Goal: Contribute content: Add original content to the website for others to see

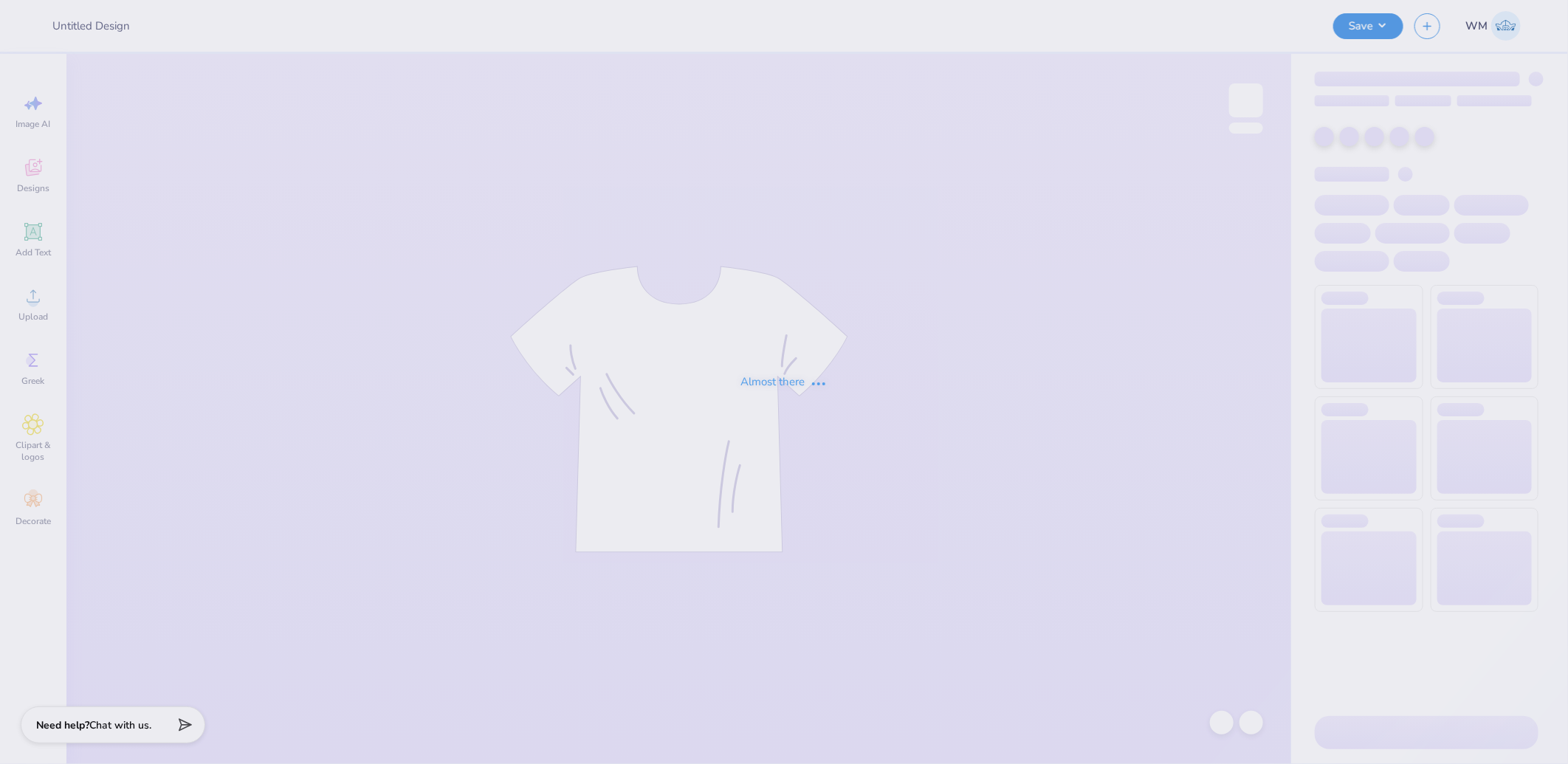
type input "Vista Horizon 2025"
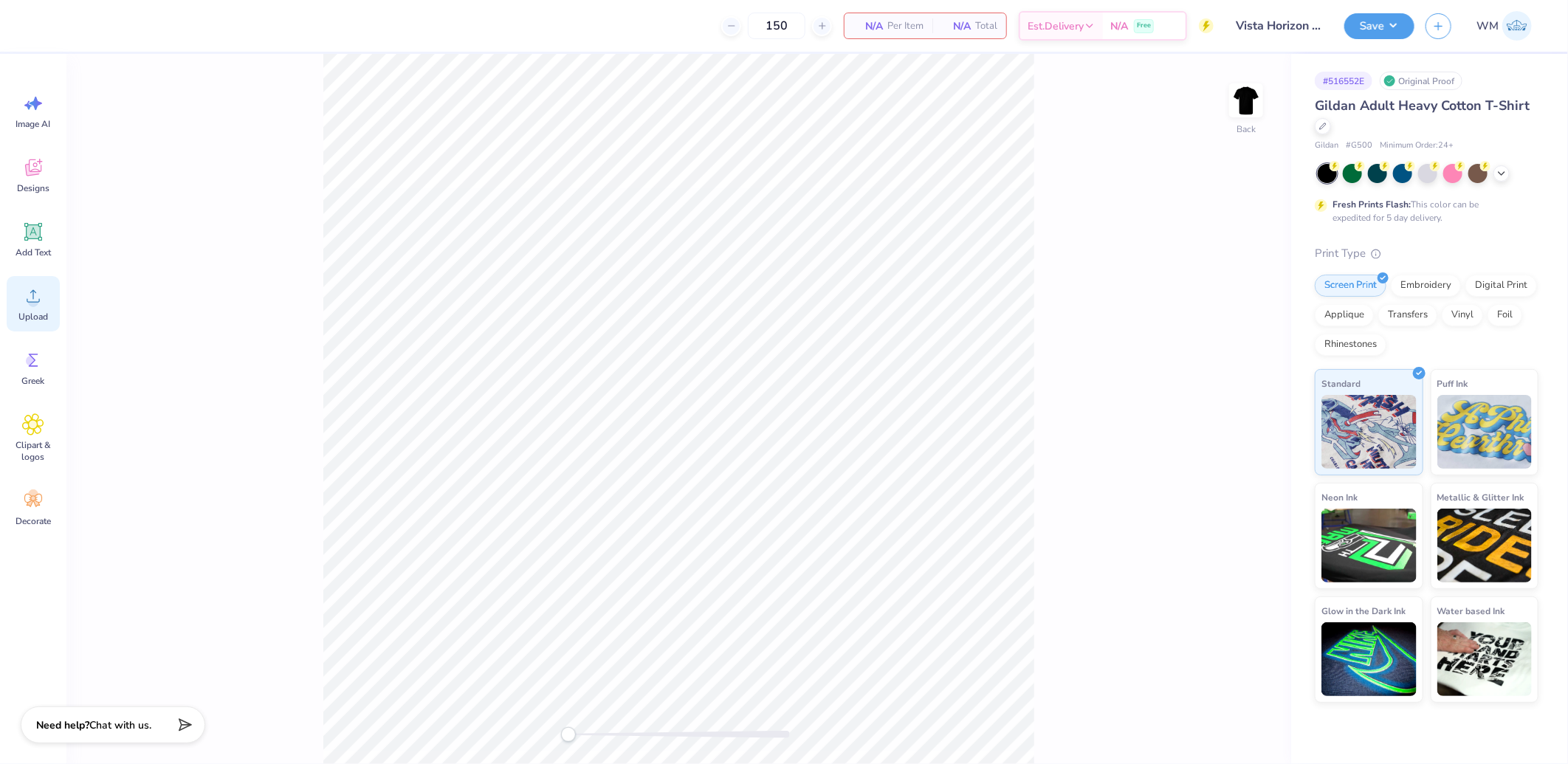
click at [30, 301] on icon at bounding box center [33, 297] width 13 height 13
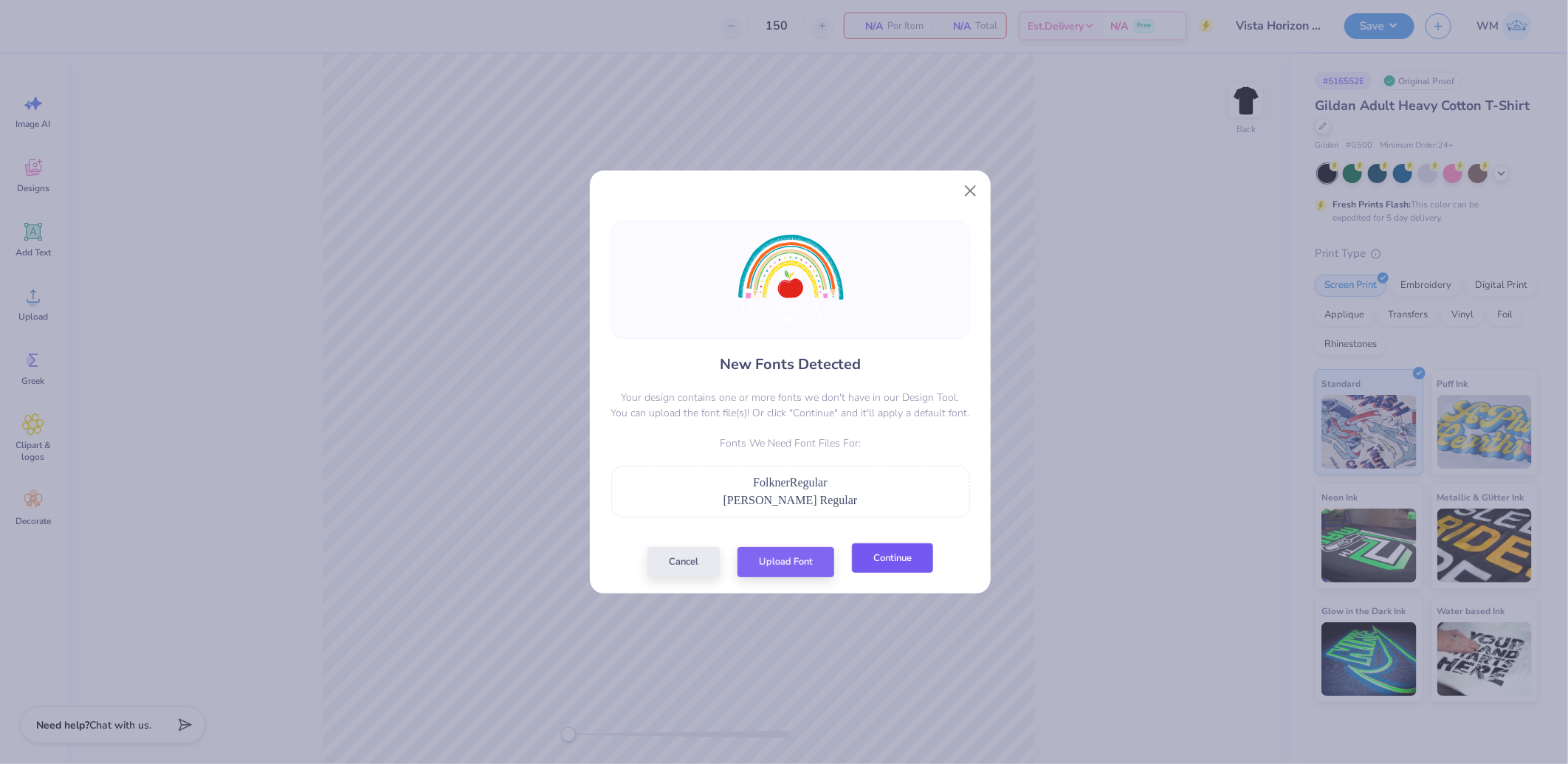
click at [903, 564] on button "Continue" at bounding box center [892, 558] width 81 height 31
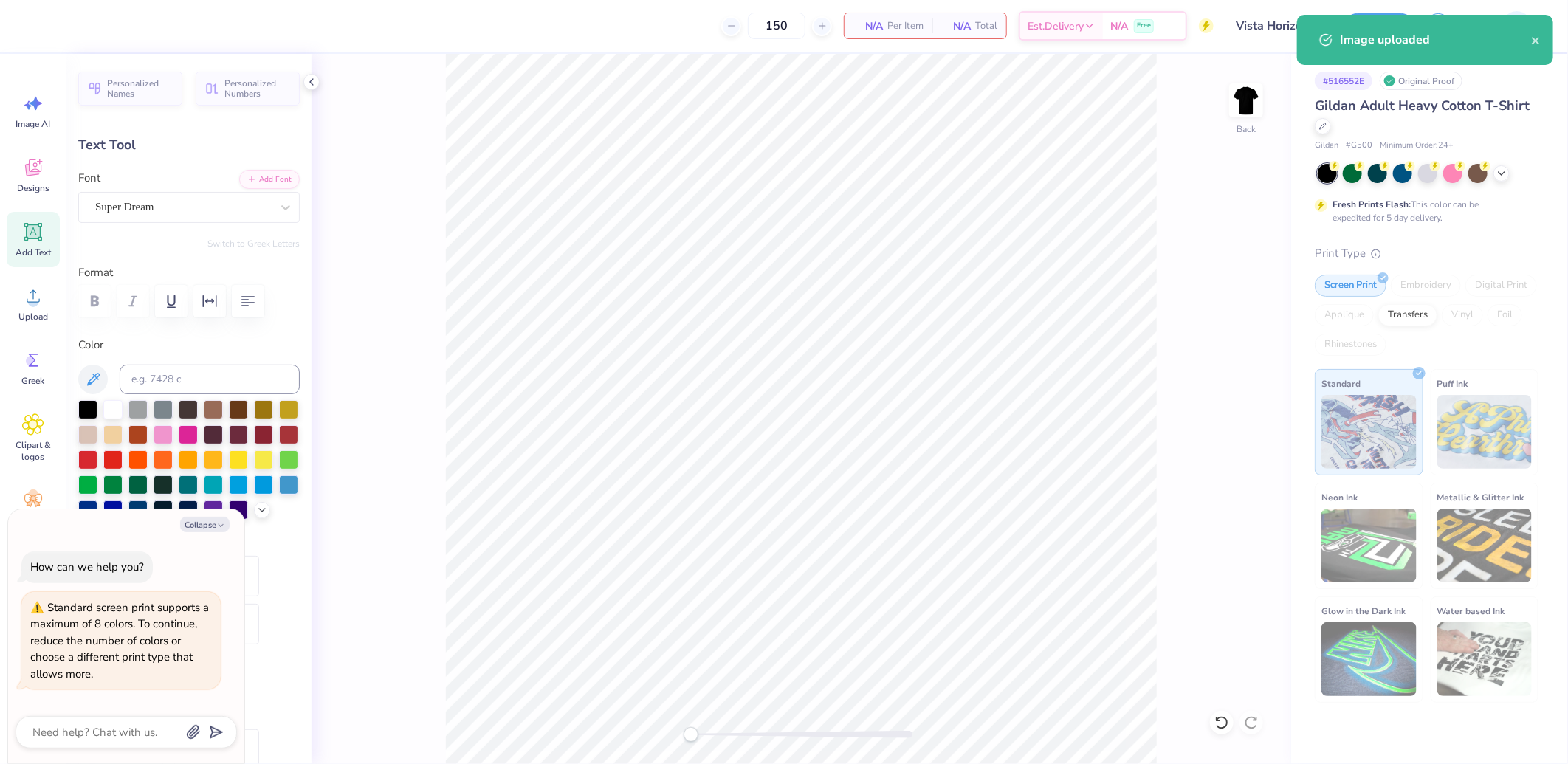
click at [254, 162] on div "Personalized Names Personalized Numbers Text Tool Add Font Font Super Dream Swi…" at bounding box center [189, 409] width 245 height 710
click at [257, 178] on button "Add Font" at bounding box center [269, 178] width 60 height 20
type textarea "x"
type input "15.01"
type input "0.97"
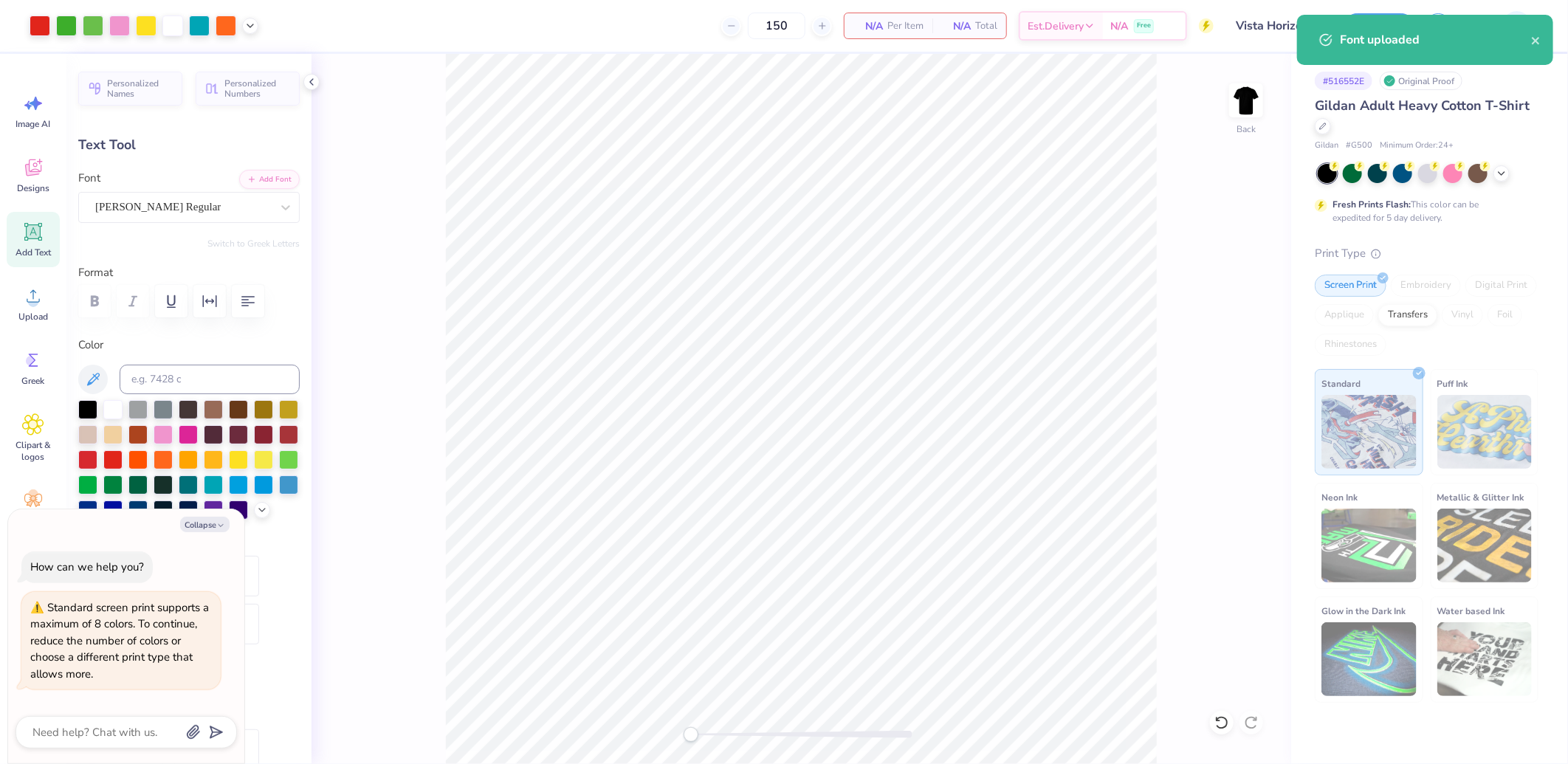
type input "16.89"
click at [250, 172] on button "Add Font" at bounding box center [269, 178] width 60 height 20
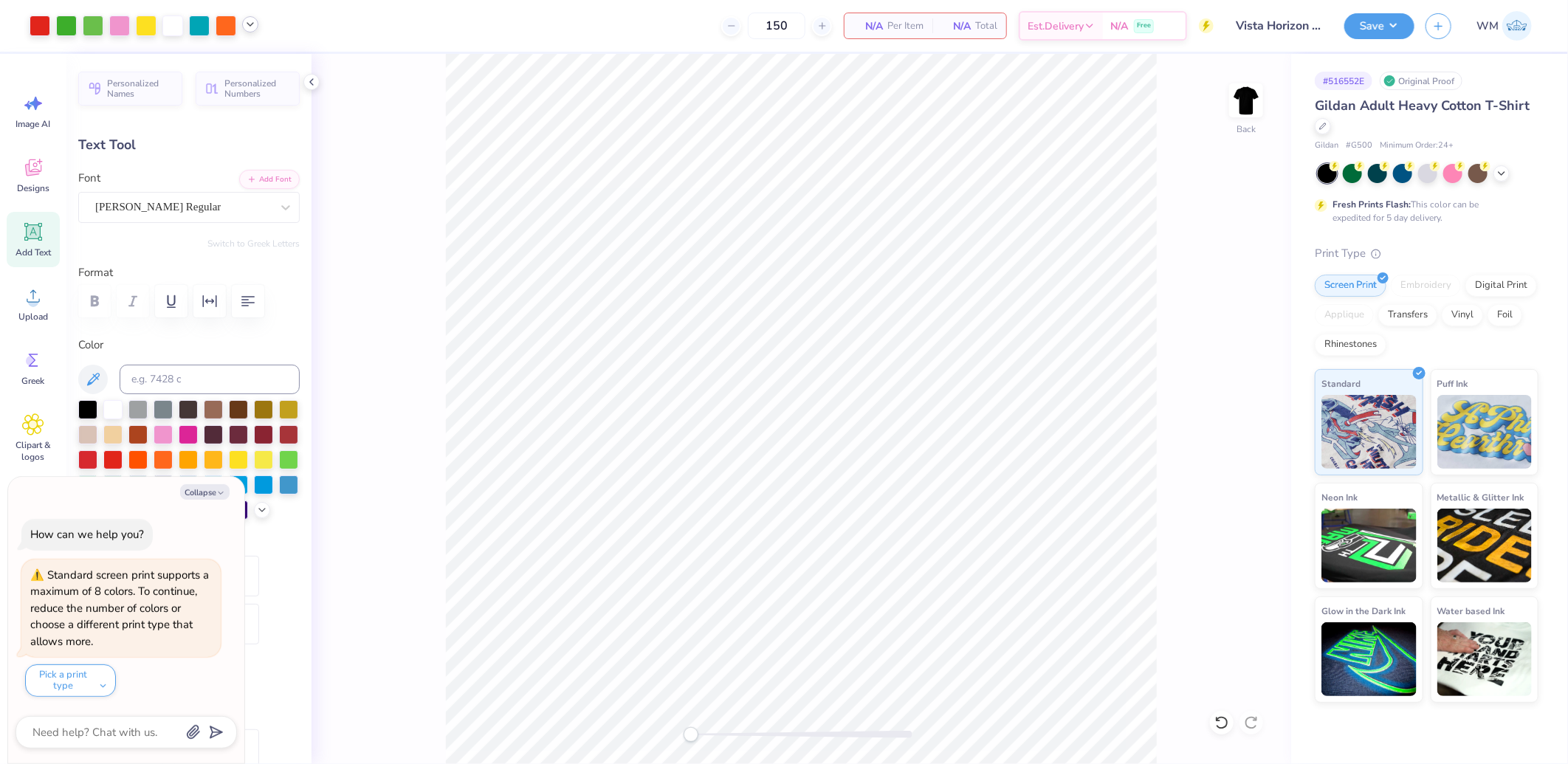
click at [244, 25] on icon at bounding box center [250, 24] width 12 height 12
click at [62, 25] on div at bounding box center [67, 24] width 20 height 20
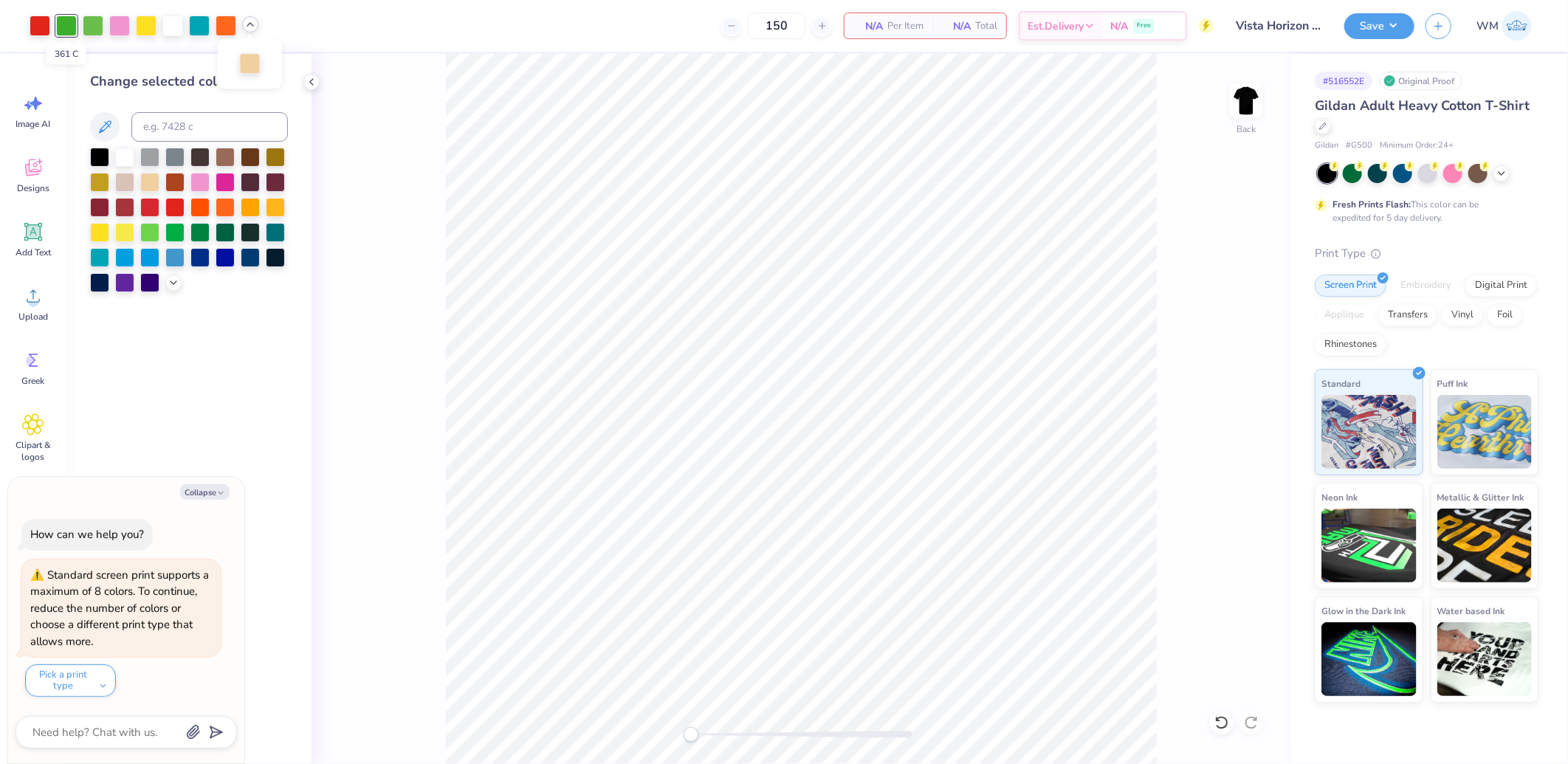
type textarea "x"
click at [195, 130] on input at bounding box center [210, 127] width 157 height 30
type input "360"
click at [438, 18] on div "150 $12.85 Per Item $1,927.50 Total Est. Delivery Oct 8 - 11 Free" at bounding box center [730, 26] width 966 height 52
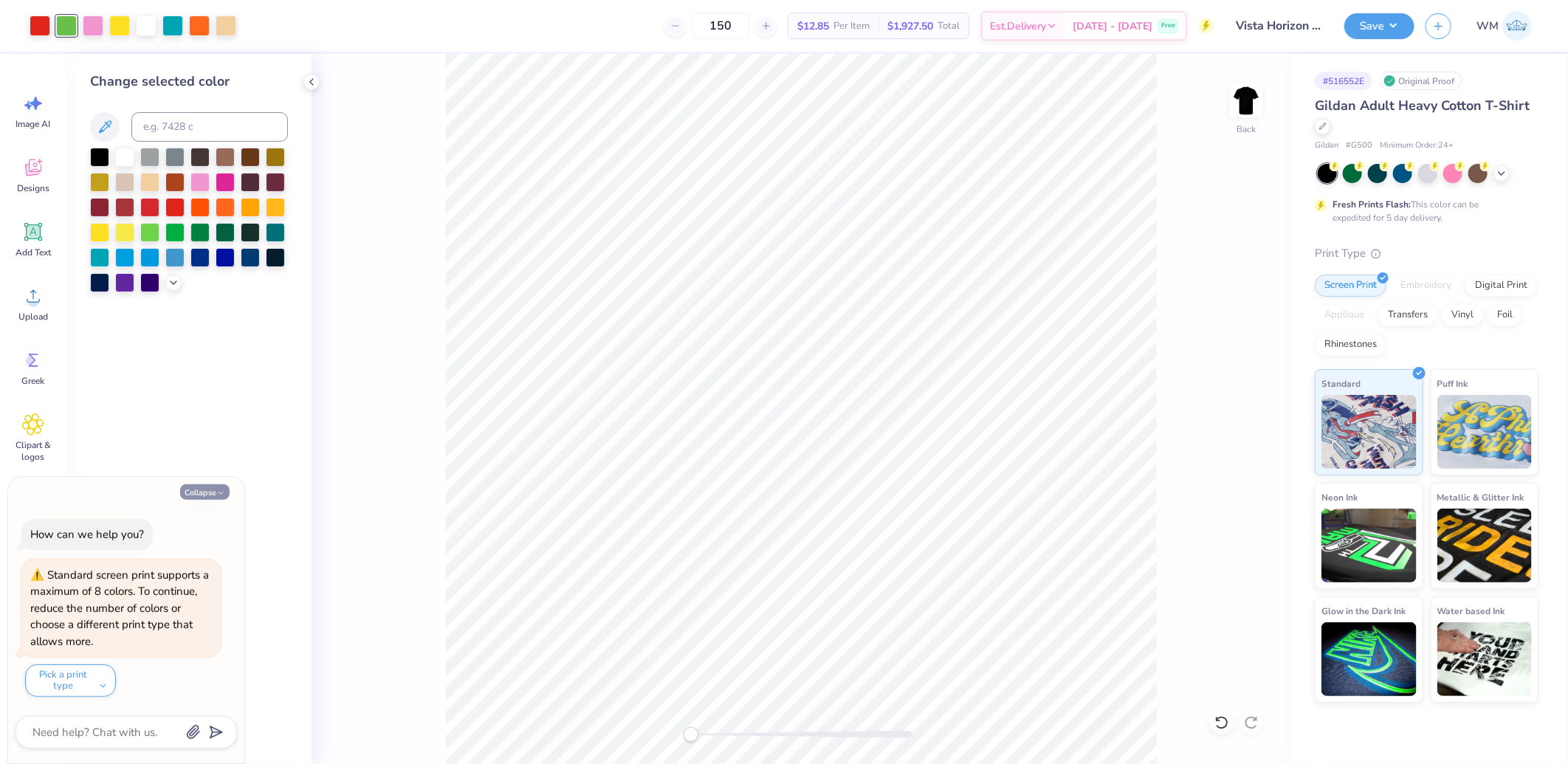
click at [207, 487] on button "Collapse" at bounding box center [204, 492] width 49 height 16
type textarea "x"
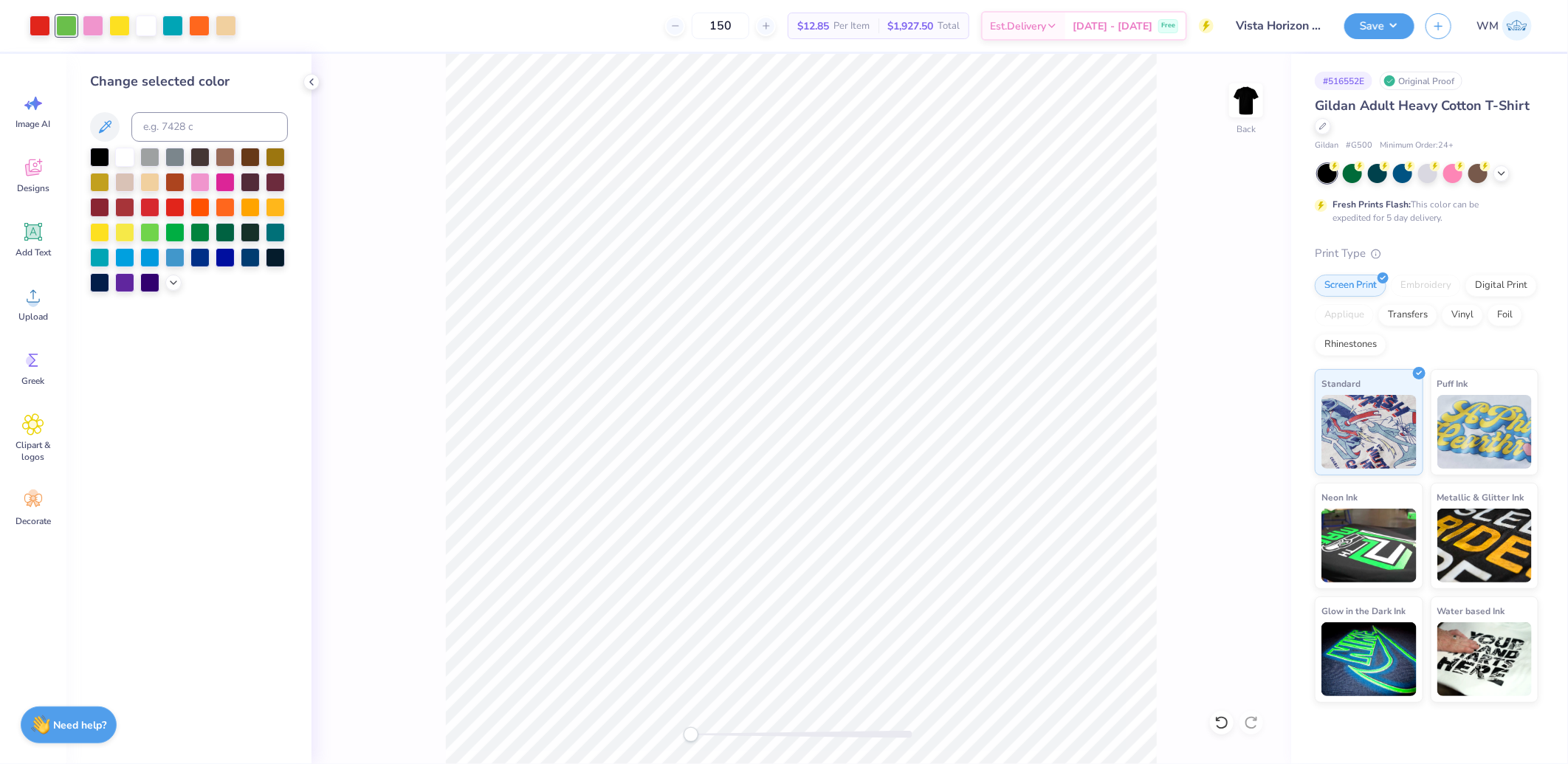
click at [377, 25] on div "150 $12.85 Per Item $1,927.50 Total Est. Delivery Oct 8 - 11 Free" at bounding box center [730, 26] width 966 height 52
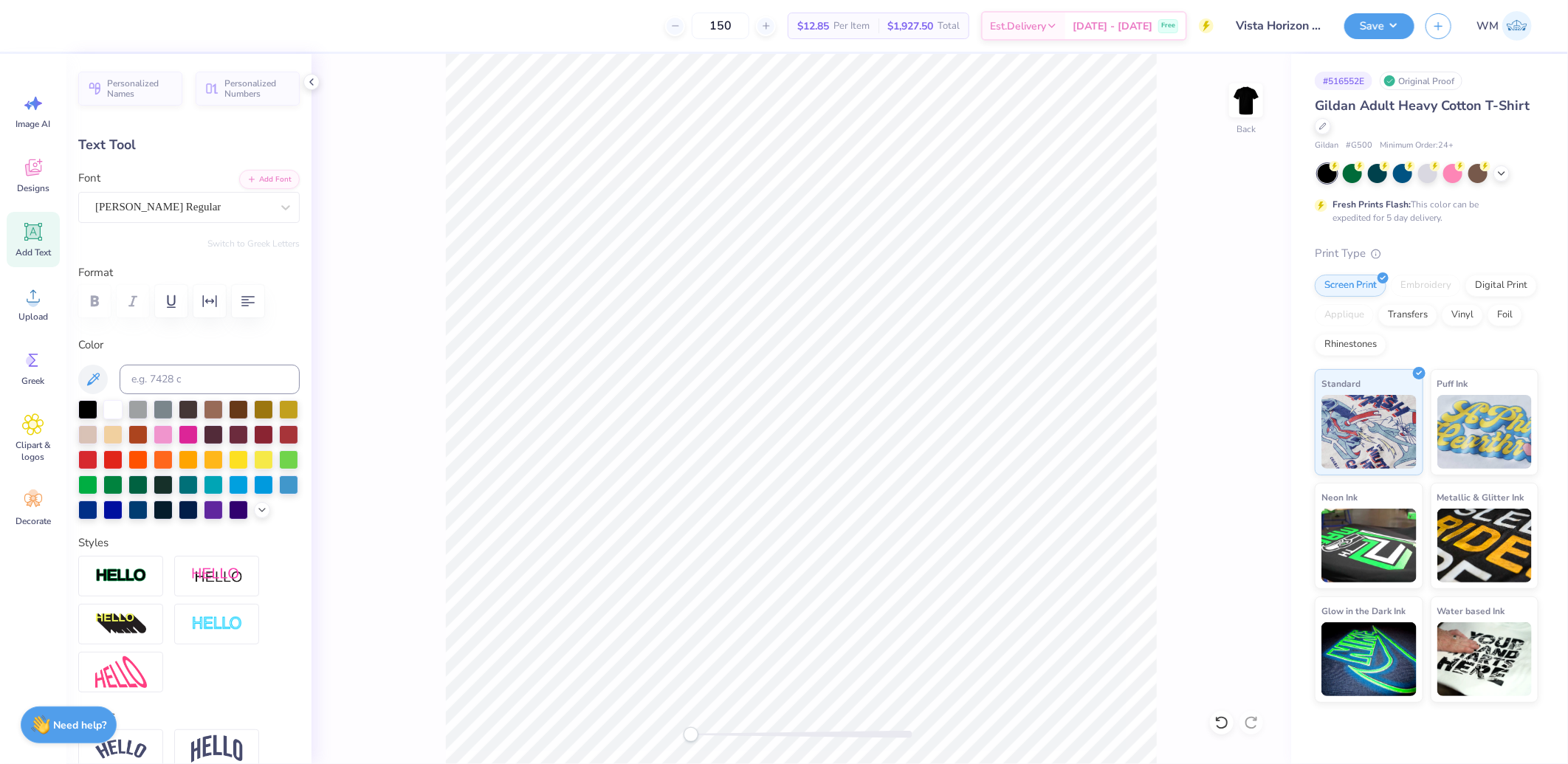
type input "10.13"
type input "0.92"
type input "15.86"
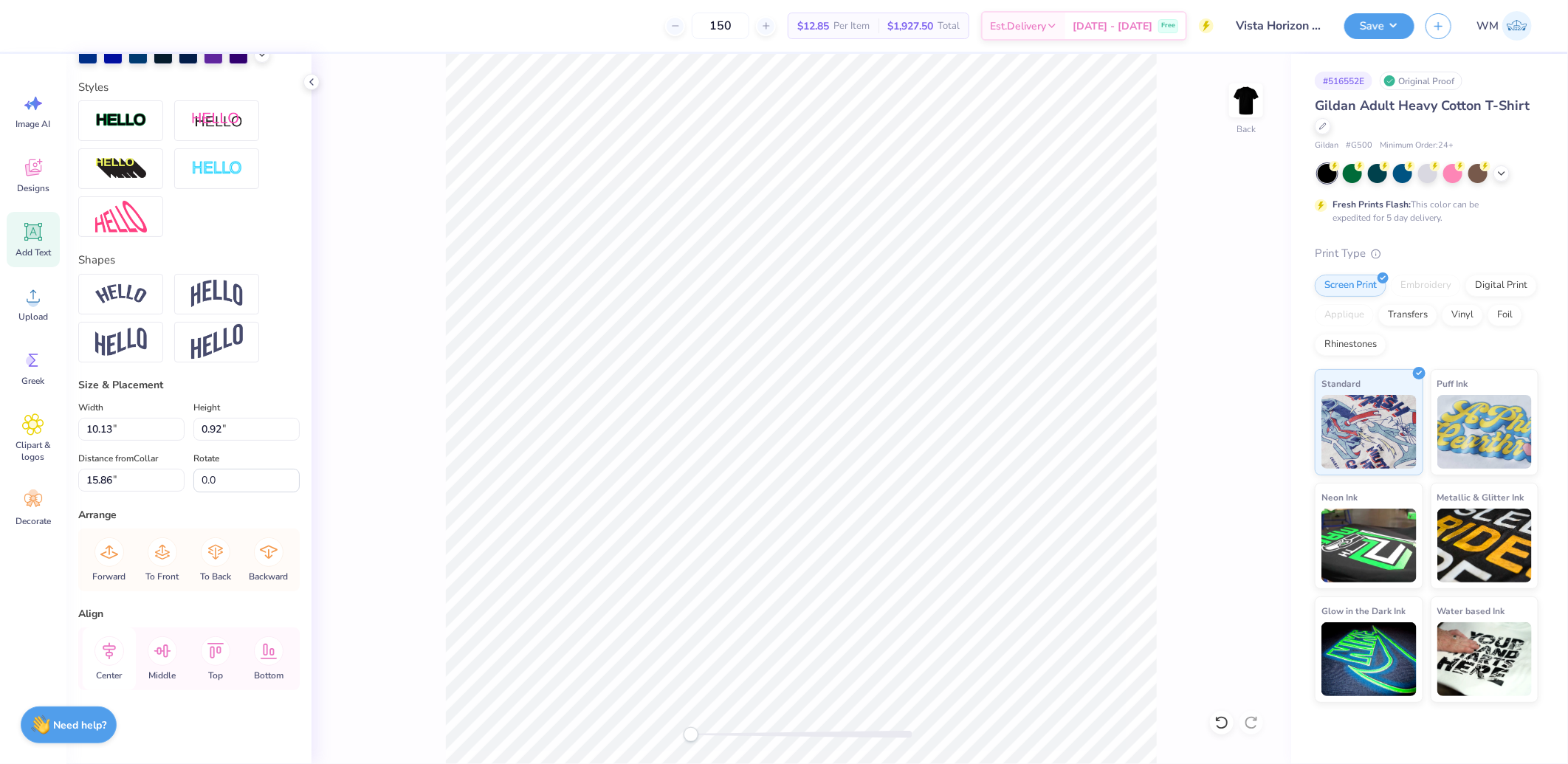
click at [106, 658] on icon at bounding box center [110, 651] width 30 height 30
type input "12.07"
type input "0.94"
type input "16.99"
click at [110, 647] on icon at bounding box center [109, 650] width 13 height 17
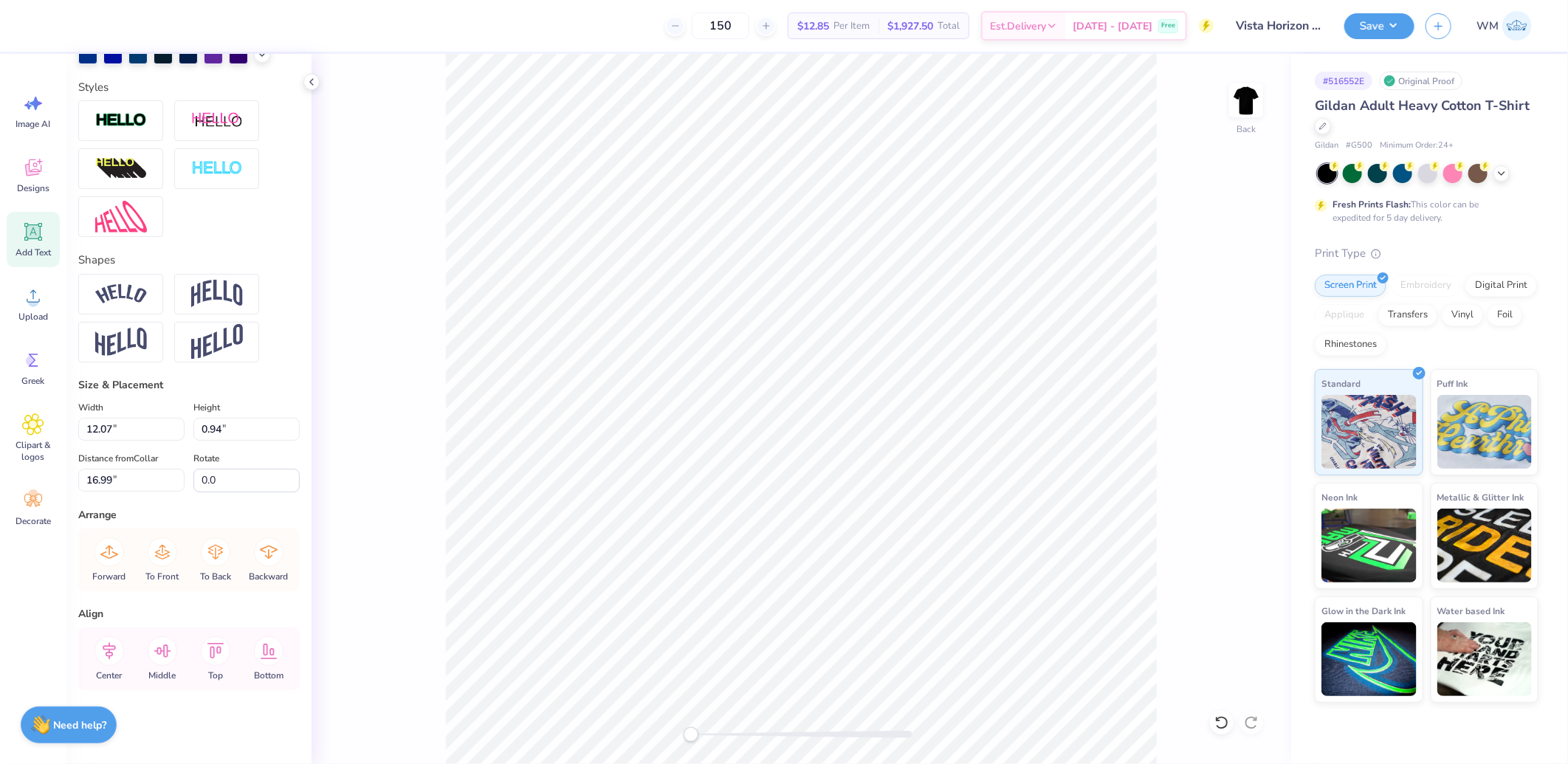
type input "10.13"
type input "0.92"
type input "15.86"
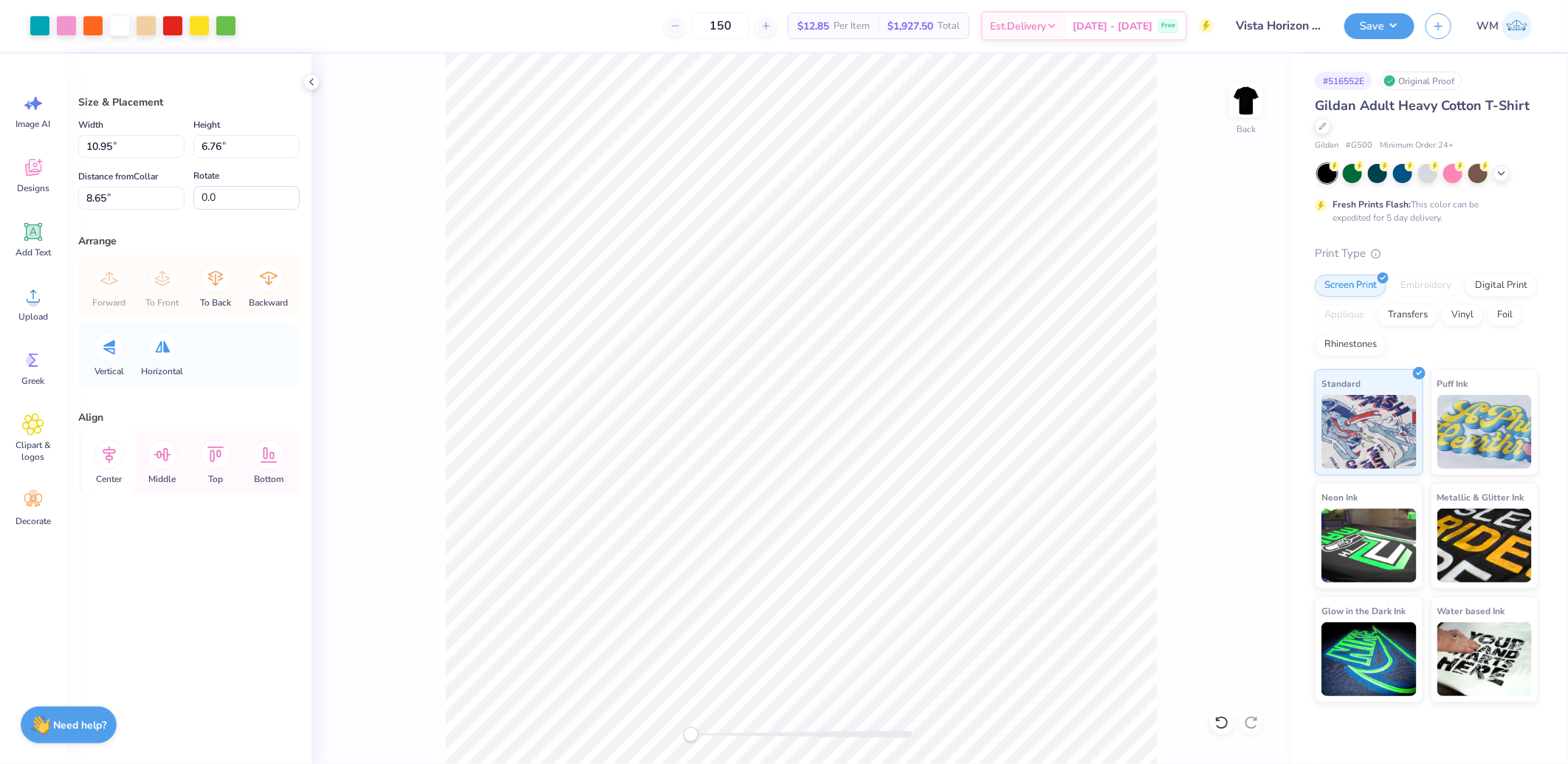
click at [105, 454] on icon at bounding box center [110, 455] width 30 height 30
click at [106, 453] on icon at bounding box center [109, 456] width 13 height 17
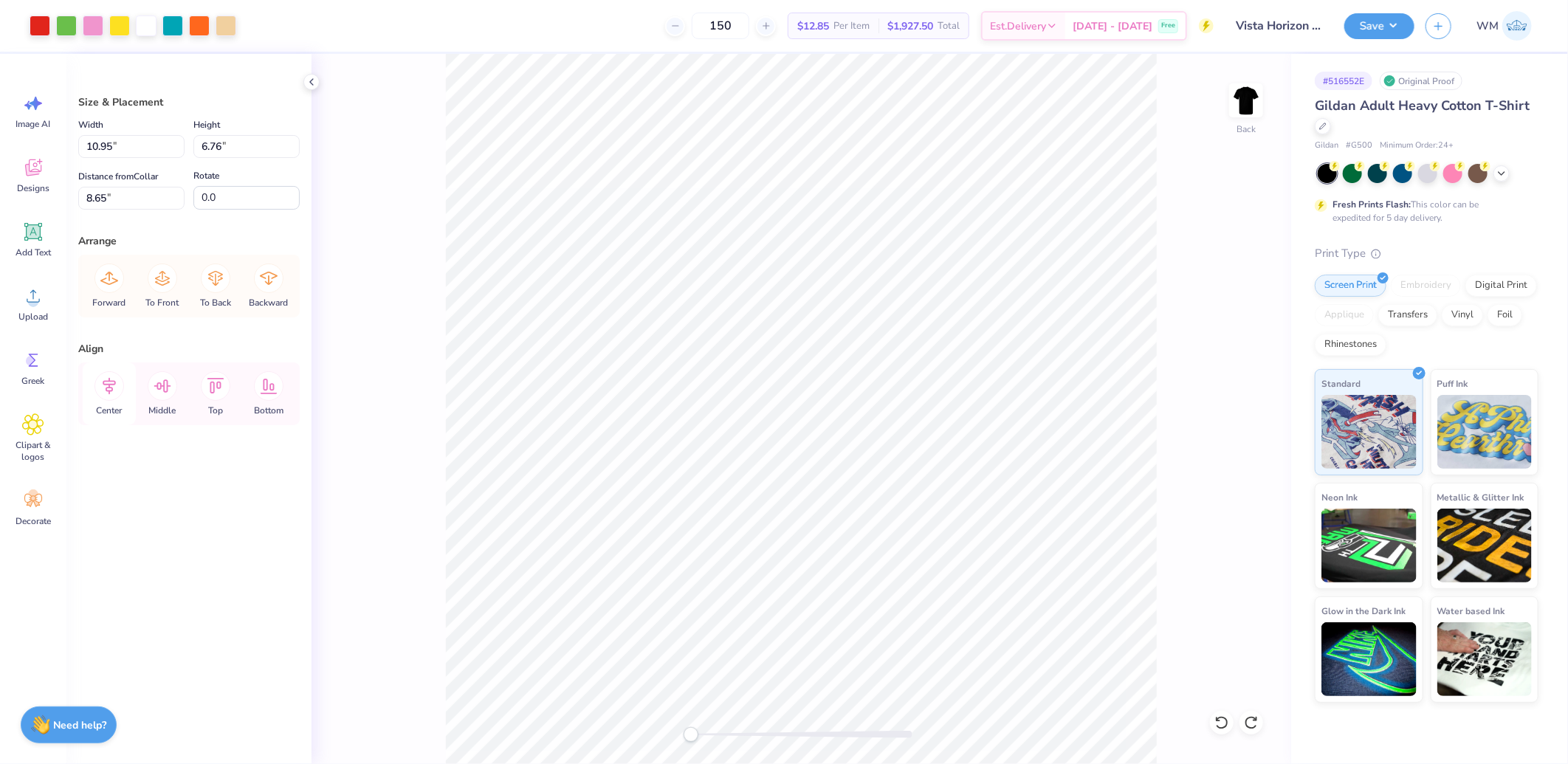
click at [111, 389] on icon at bounding box center [109, 387] width 13 height 17
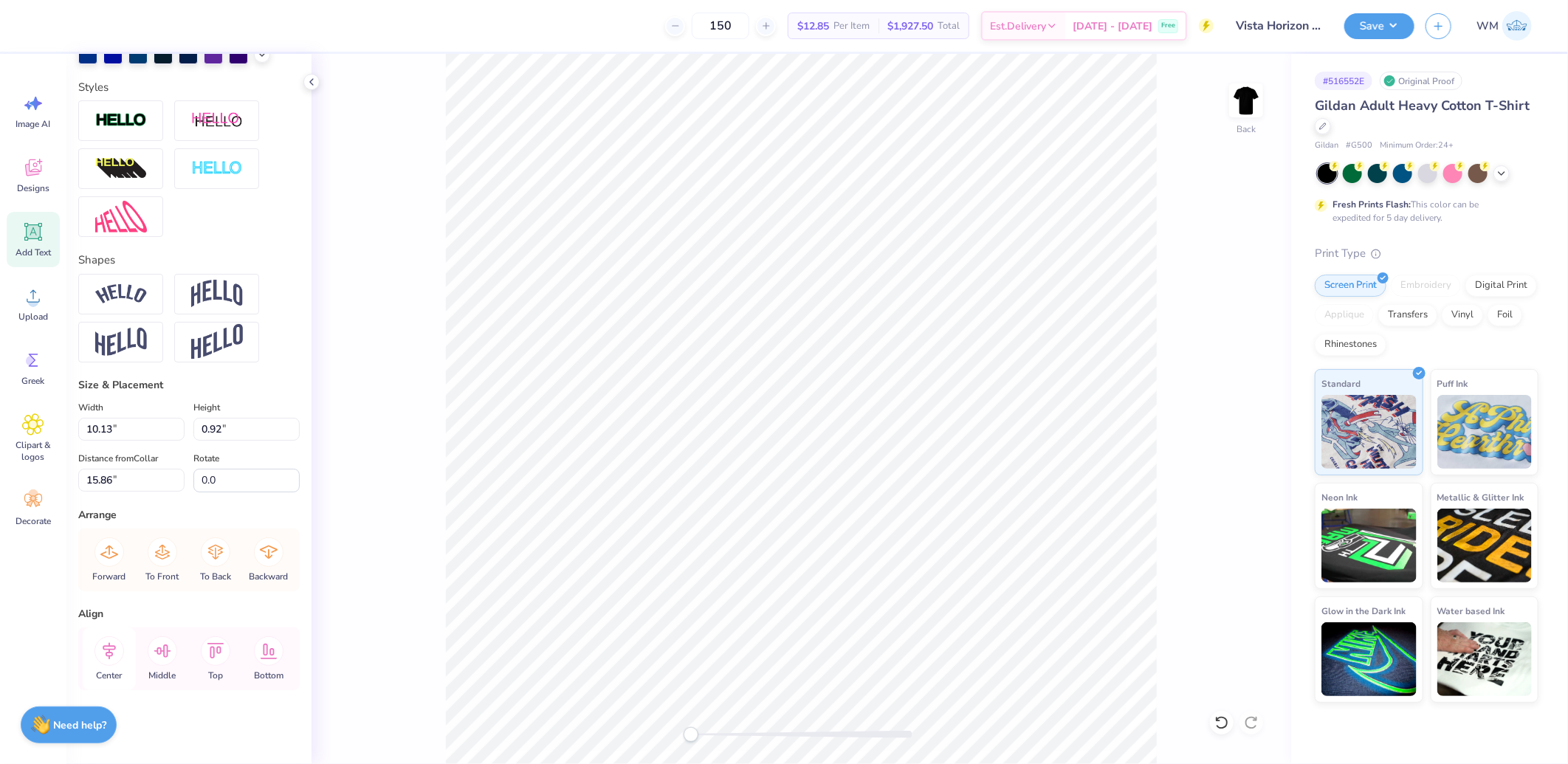
click at [105, 645] on icon at bounding box center [110, 651] width 30 height 30
type input "12.07"
type input "0.94"
type input "16.99"
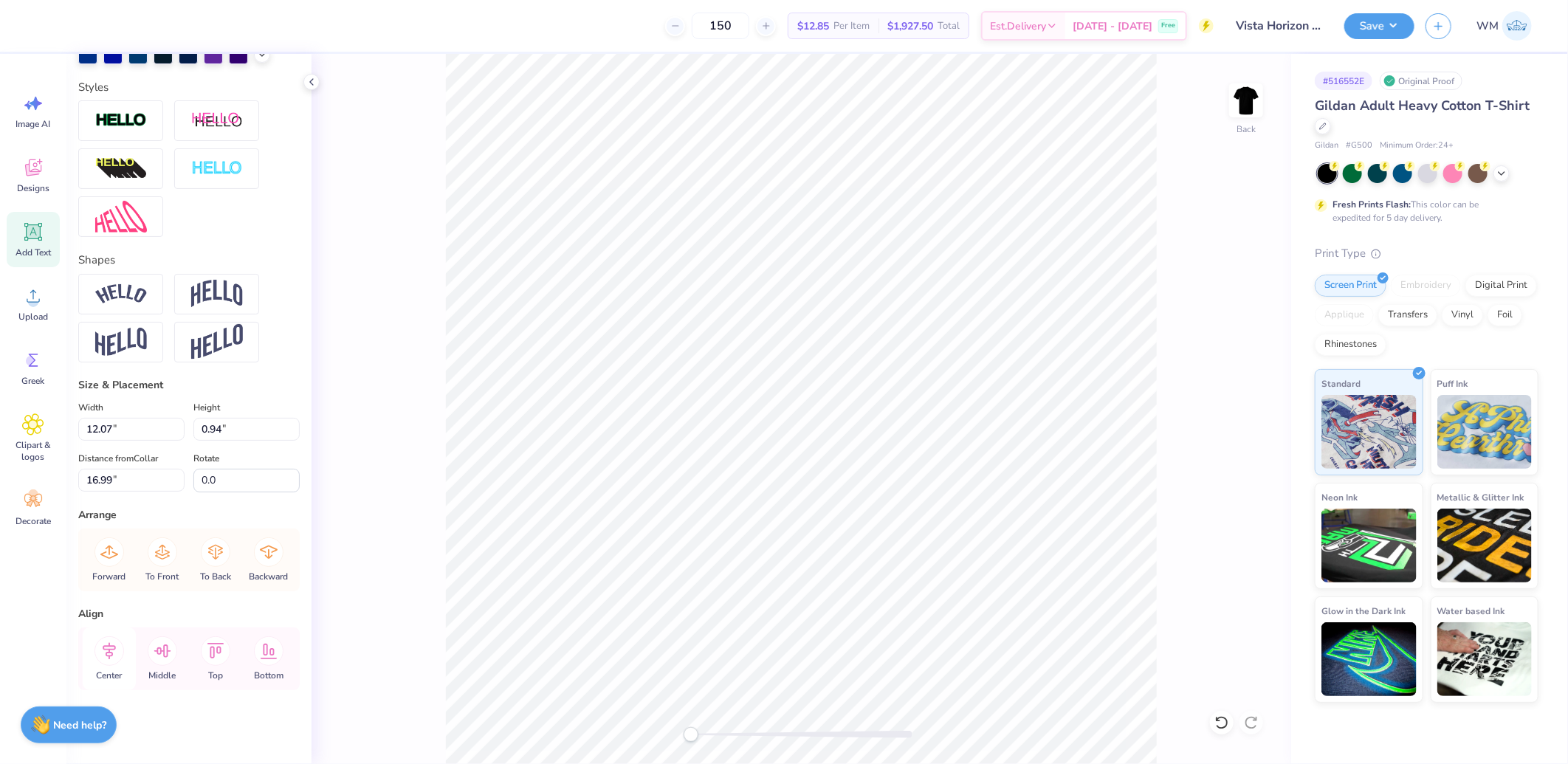
click at [108, 648] on icon at bounding box center [110, 651] width 30 height 30
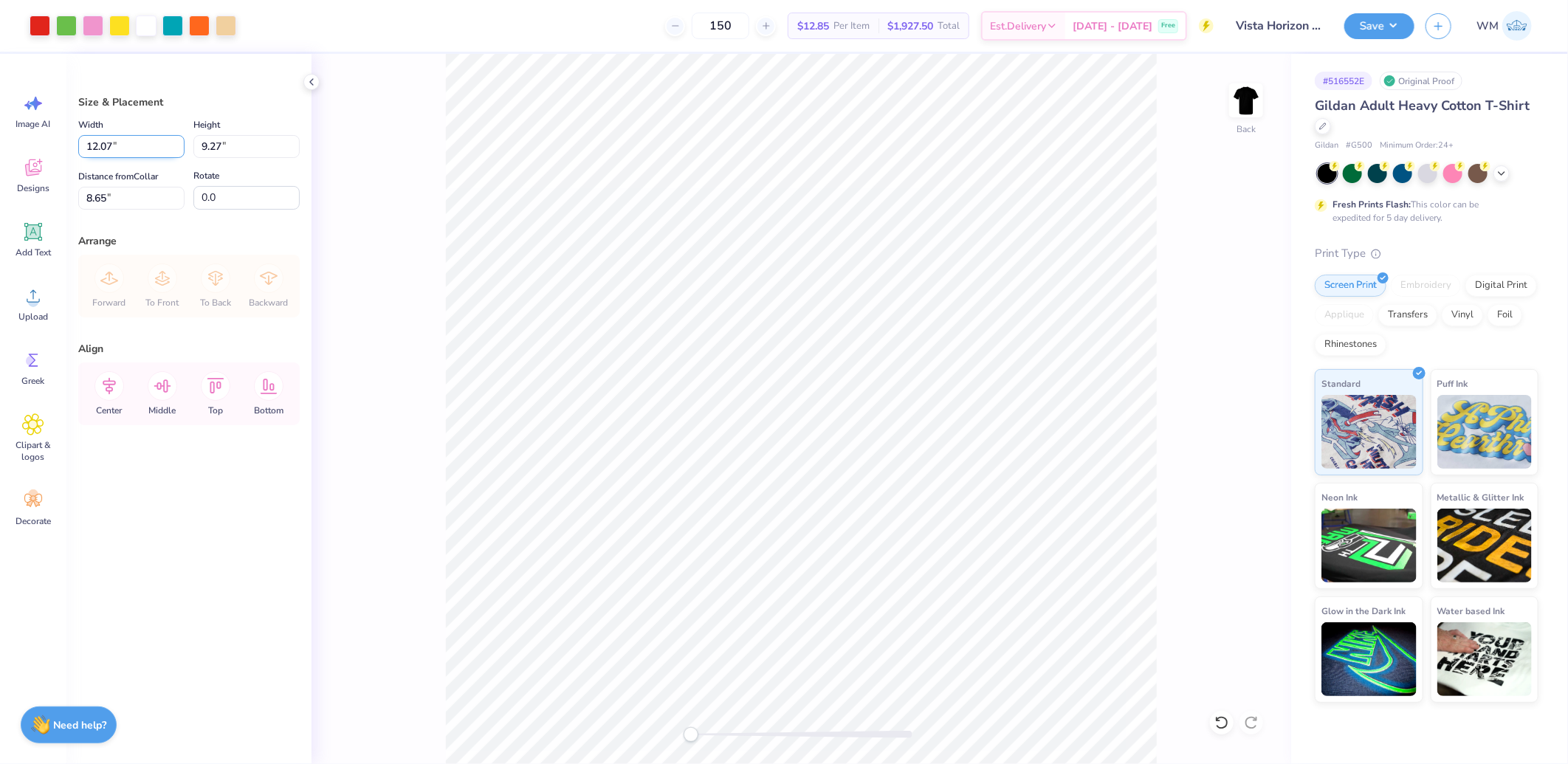
click at [107, 149] on input "12.07" at bounding box center [132, 146] width 106 height 23
type input "12.00"
type input "9.21"
click at [118, 202] on input "8.68" at bounding box center [132, 198] width 106 height 23
type input "3.00"
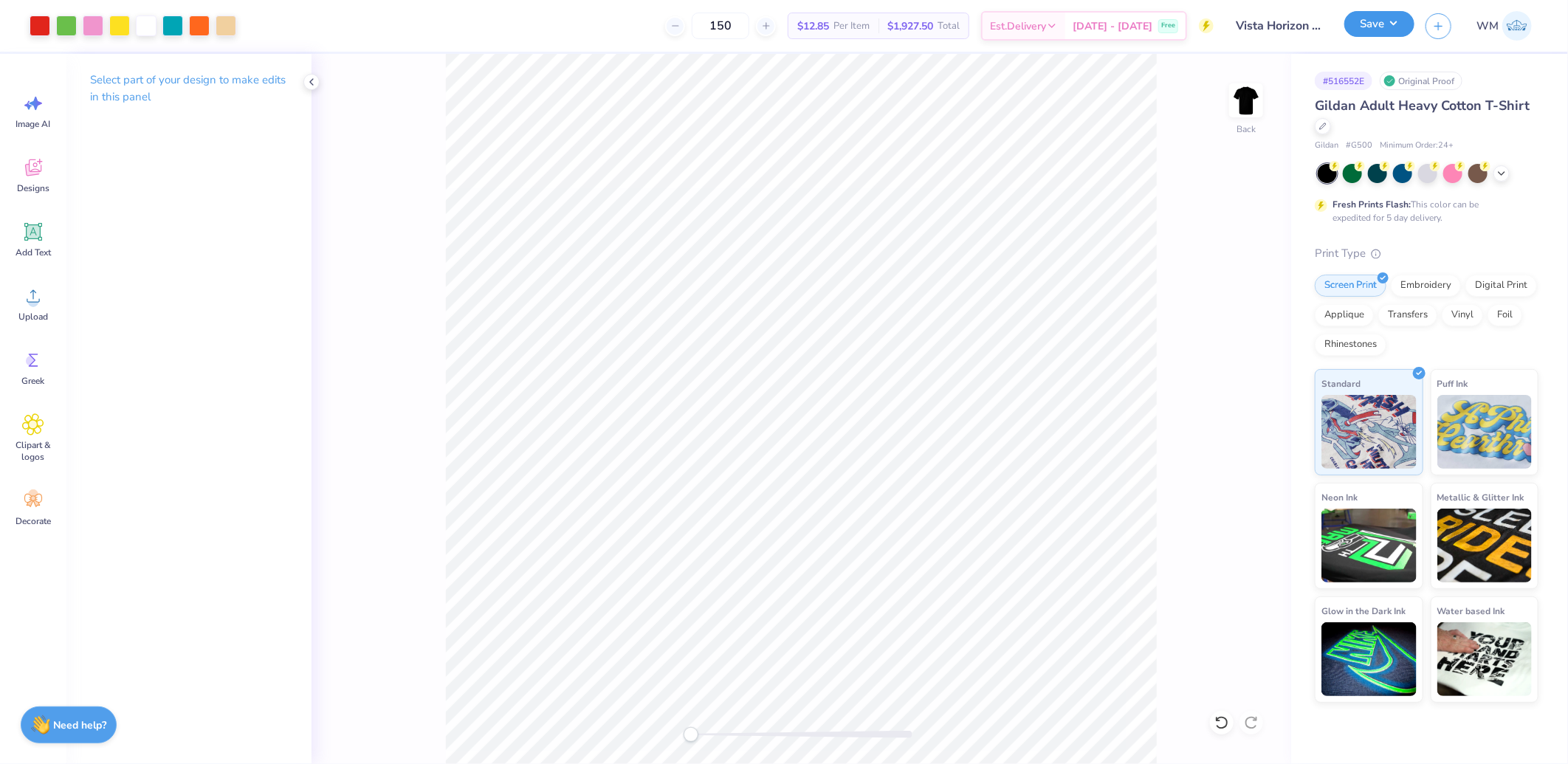
click at [1382, 35] on button "Save" at bounding box center [1379, 23] width 70 height 26
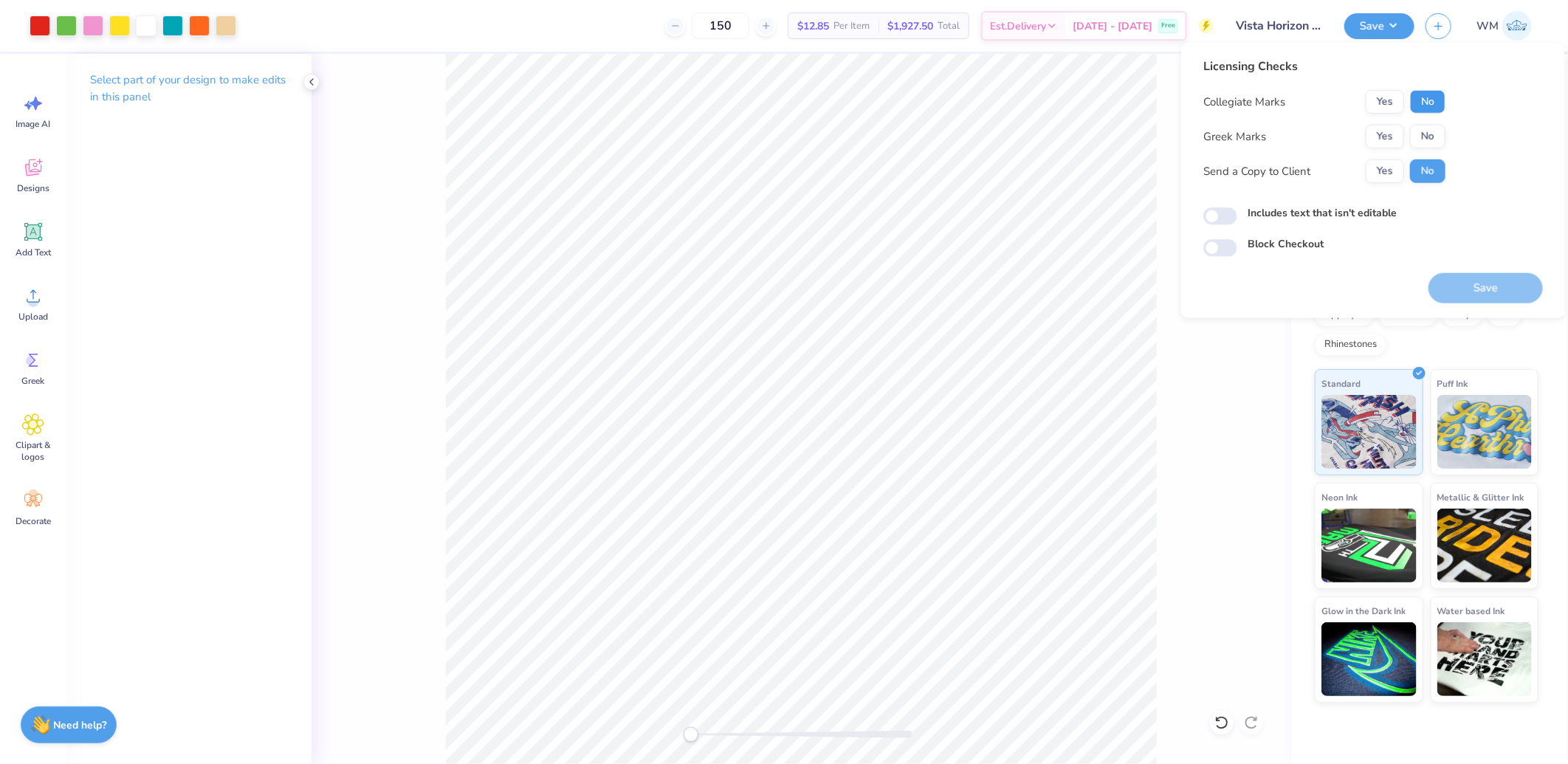
click at [1427, 97] on button "No" at bounding box center [1427, 102] width 35 height 23
click at [1427, 140] on button "No" at bounding box center [1427, 136] width 35 height 23
click at [1382, 164] on button "Yes" at bounding box center [1385, 171] width 38 height 23
click at [1480, 291] on button "Save" at bounding box center [1486, 288] width 114 height 31
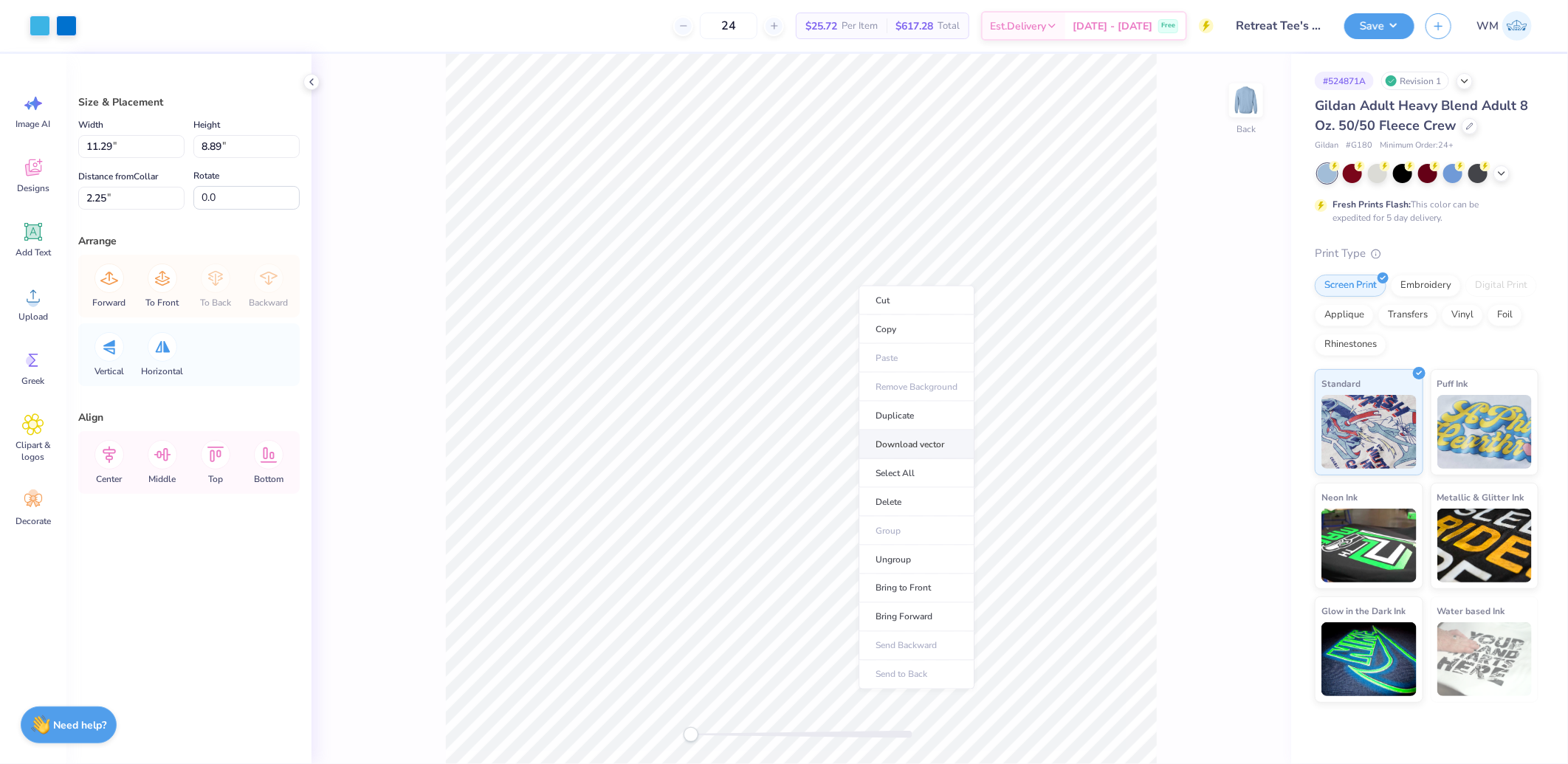
click at [924, 447] on li "Download vector" at bounding box center [917, 445] width 116 height 29
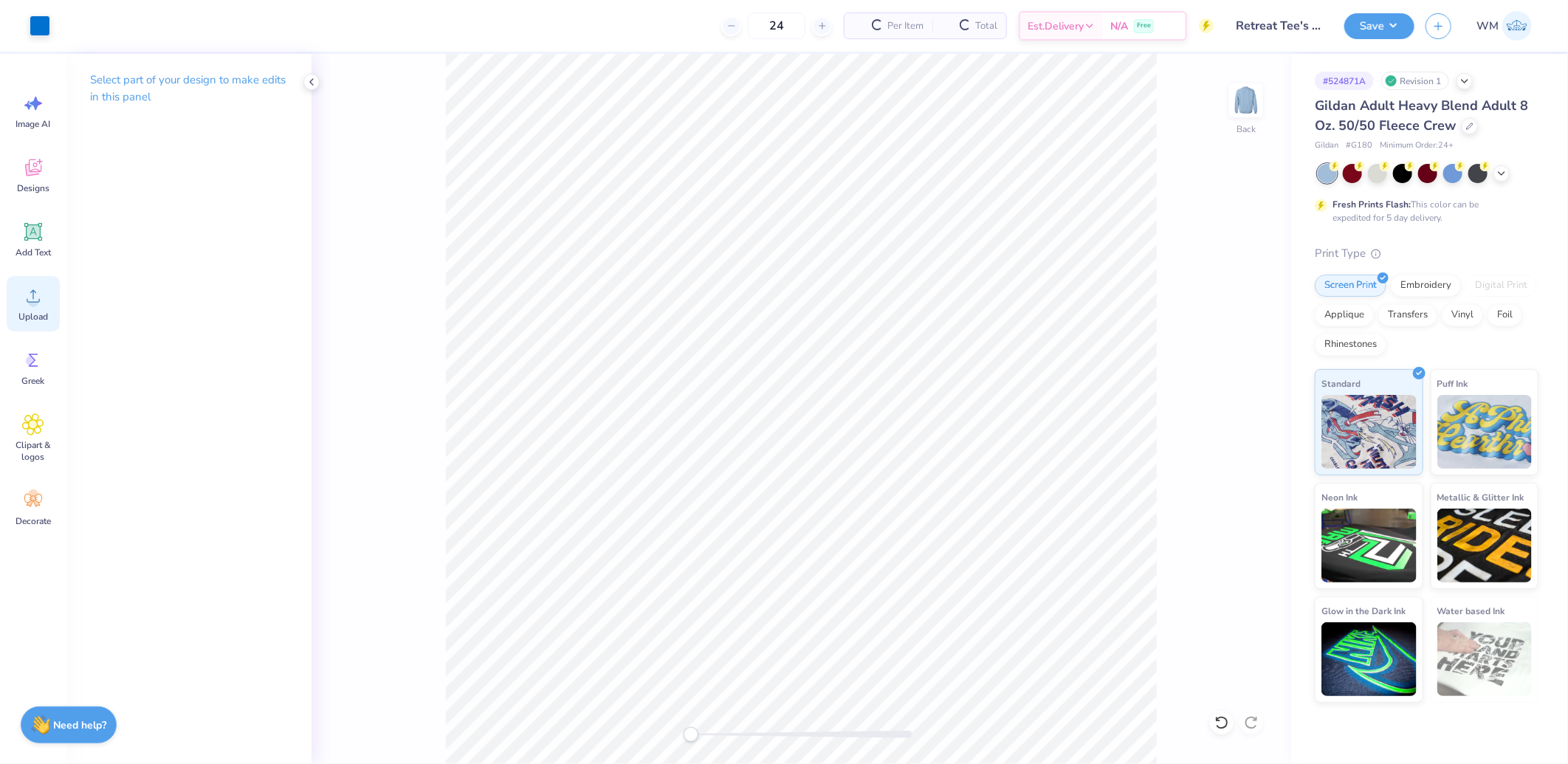
click at [35, 300] on circle at bounding box center [33, 301] width 10 height 10
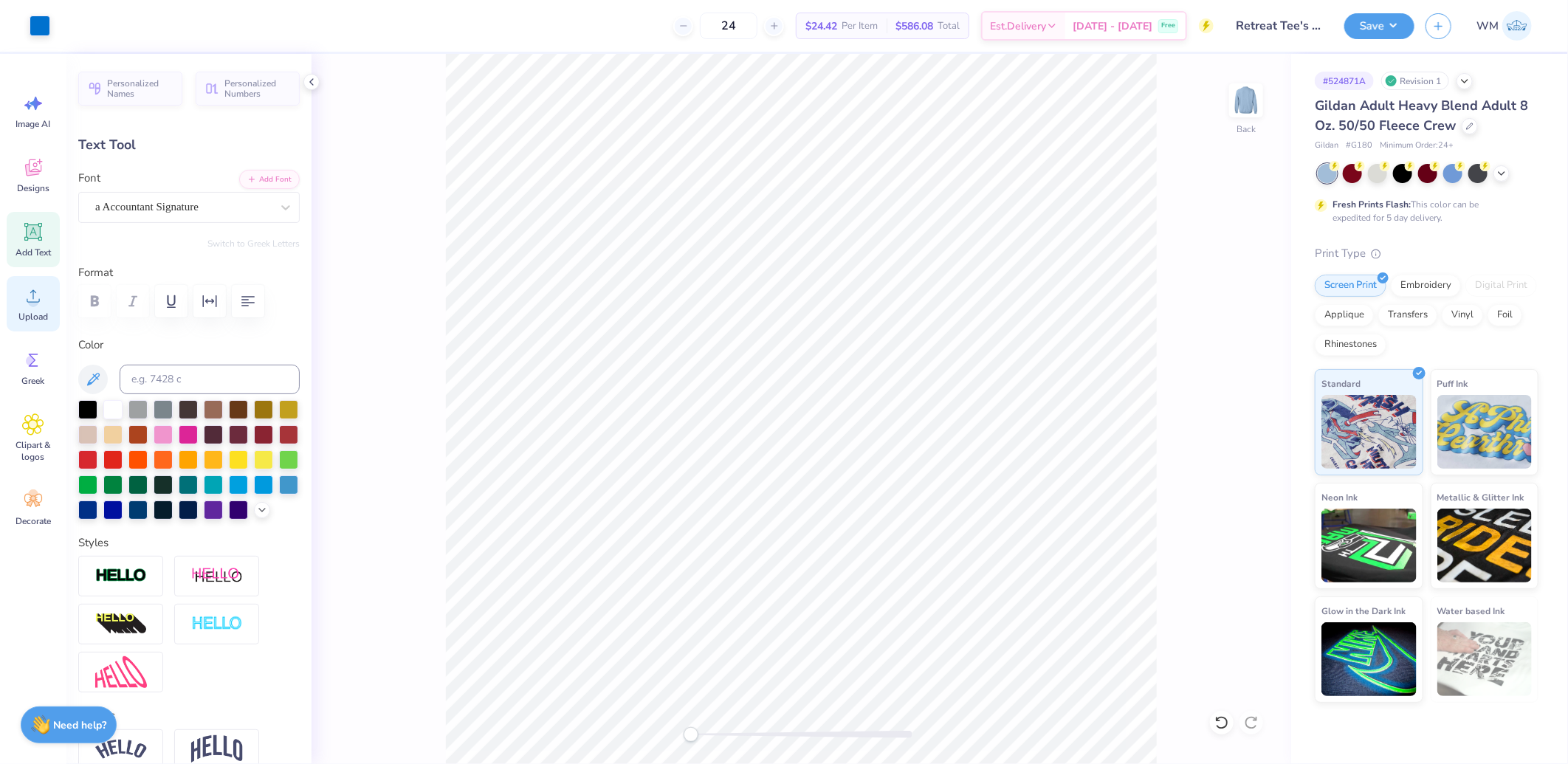
click at [40, 304] on icon at bounding box center [33, 296] width 22 height 22
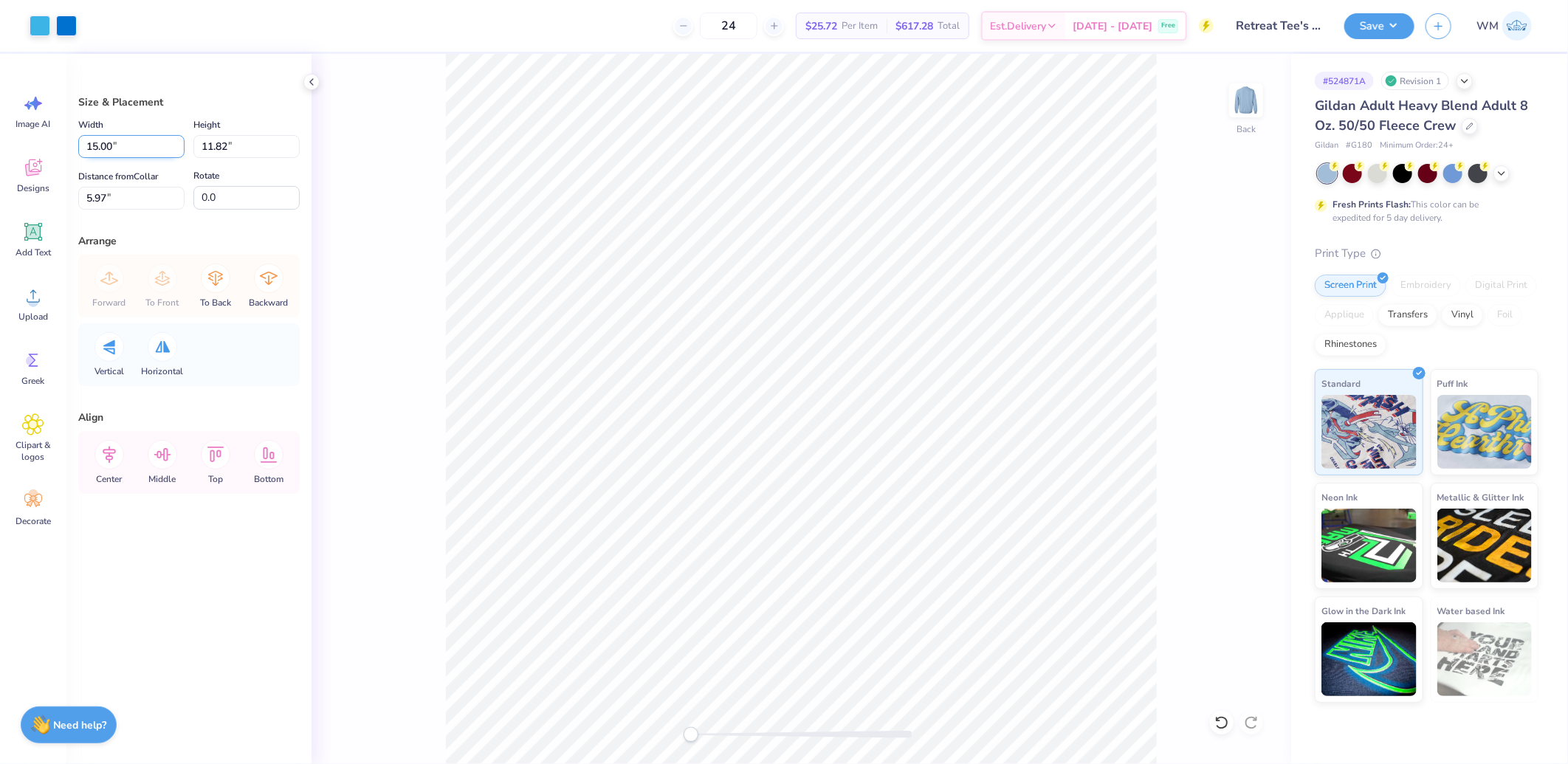
drag, startPoint x: 120, startPoint y: 149, endPoint x: 128, endPoint y: 151, distance: 8.2
click at [120, 149] on input "15.00" at bounding box center [132, 146] width 106 height 23
type input "11.29"
type input "8.90"
drag, startPoint x: 124, startPoint y: 198, endPoint x: 1, endPoint y: 201, distance: 123.0
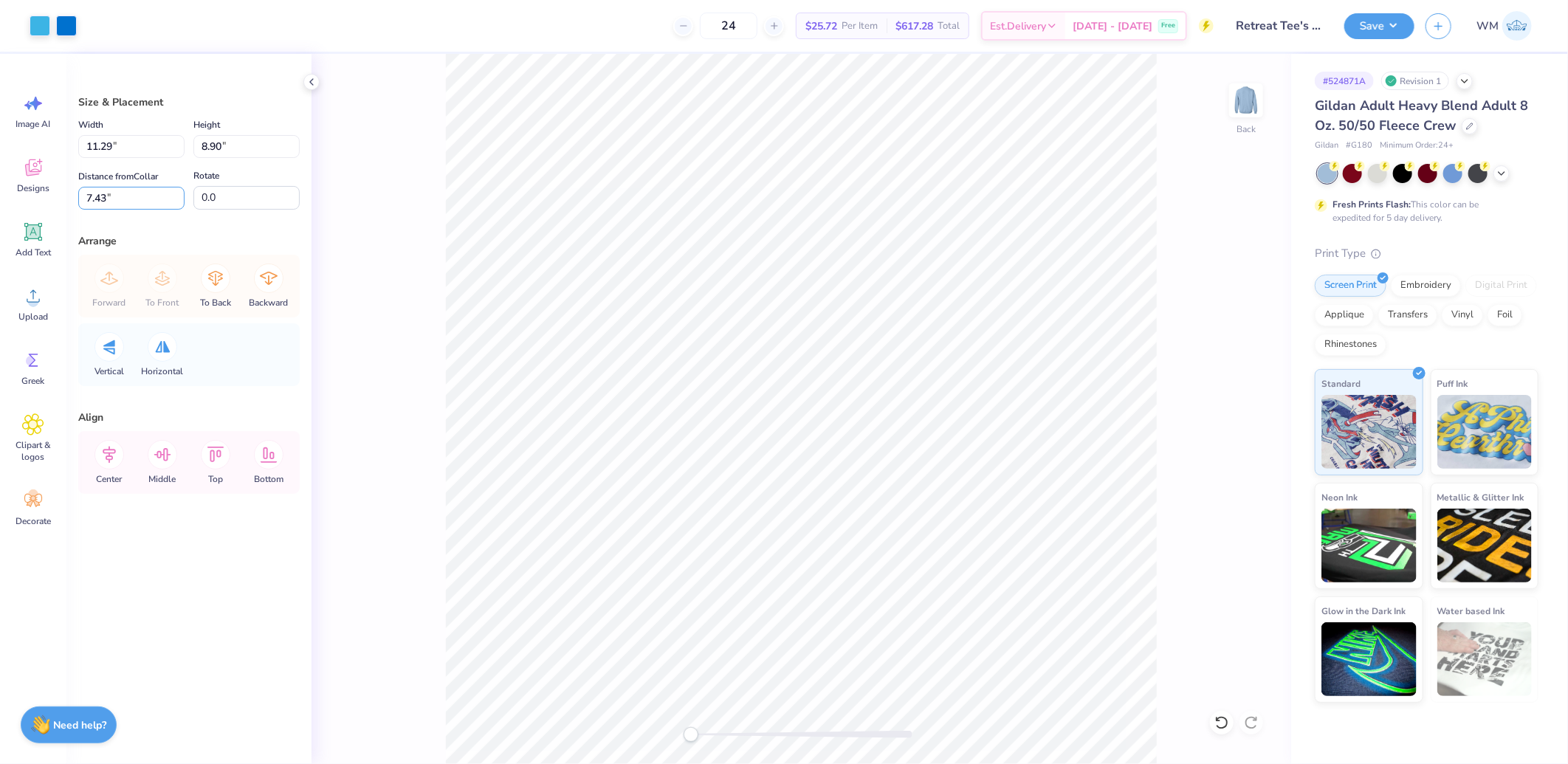
click at [2, 201] on div "Art colors 24 $25.72 Per Item $617.28 Total Est. Delivery [DATE] - [DATE] Free …" at bounding box center [784, 382] width 1568 height 764
type input "2.25"
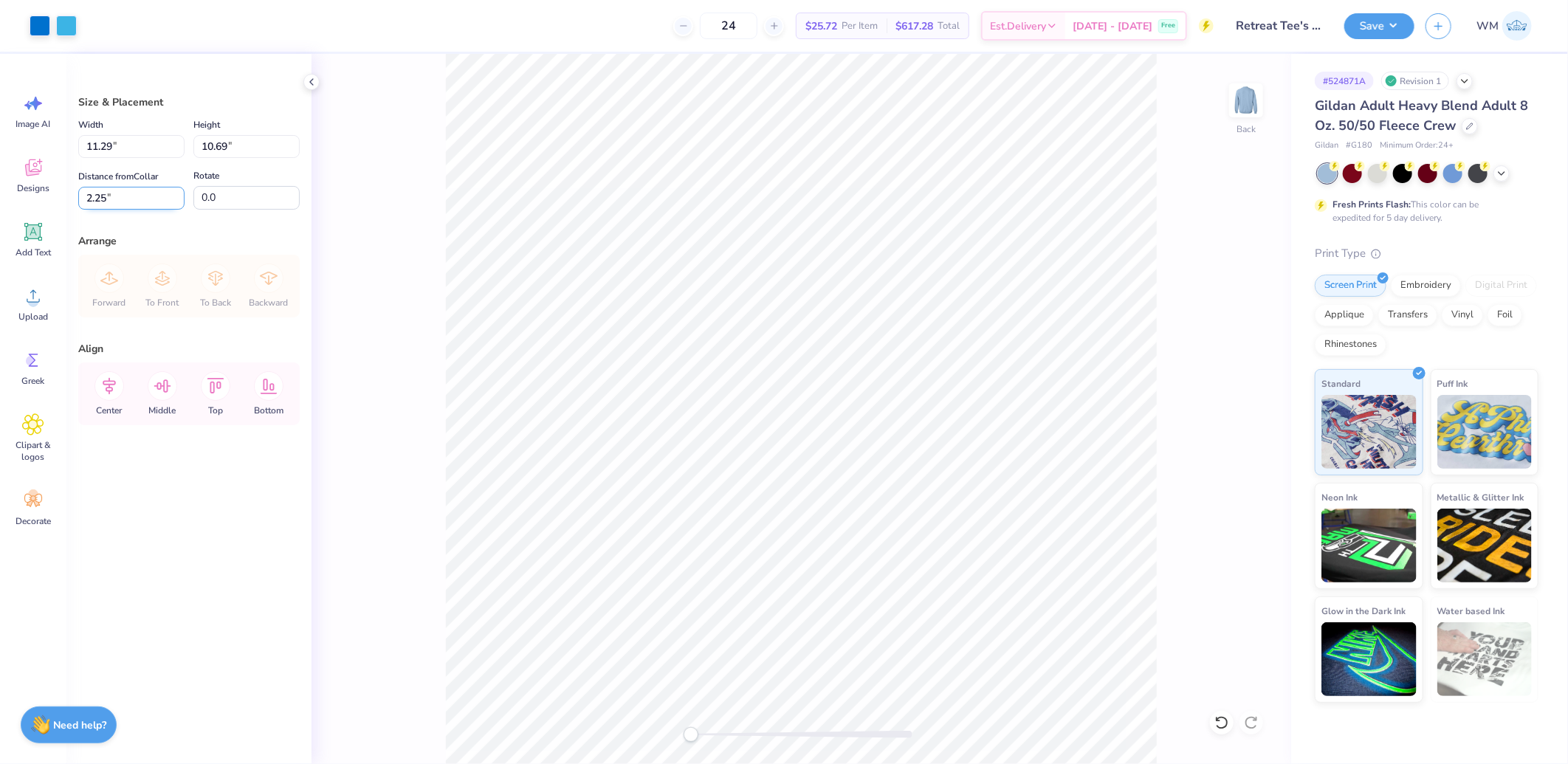
drag, startPoint x: 126, startPoint y: 201, endPoint x: 145, endPoint y: 207, distance: 19.9
click at [126, 201] on input "2.25" at bounding box center [132, 198] width 106 height 23
type input "3.00"
click at [117, 201] on input "3.00" at bounding box center [132, 198] width 106 height 23
type input "2.00"
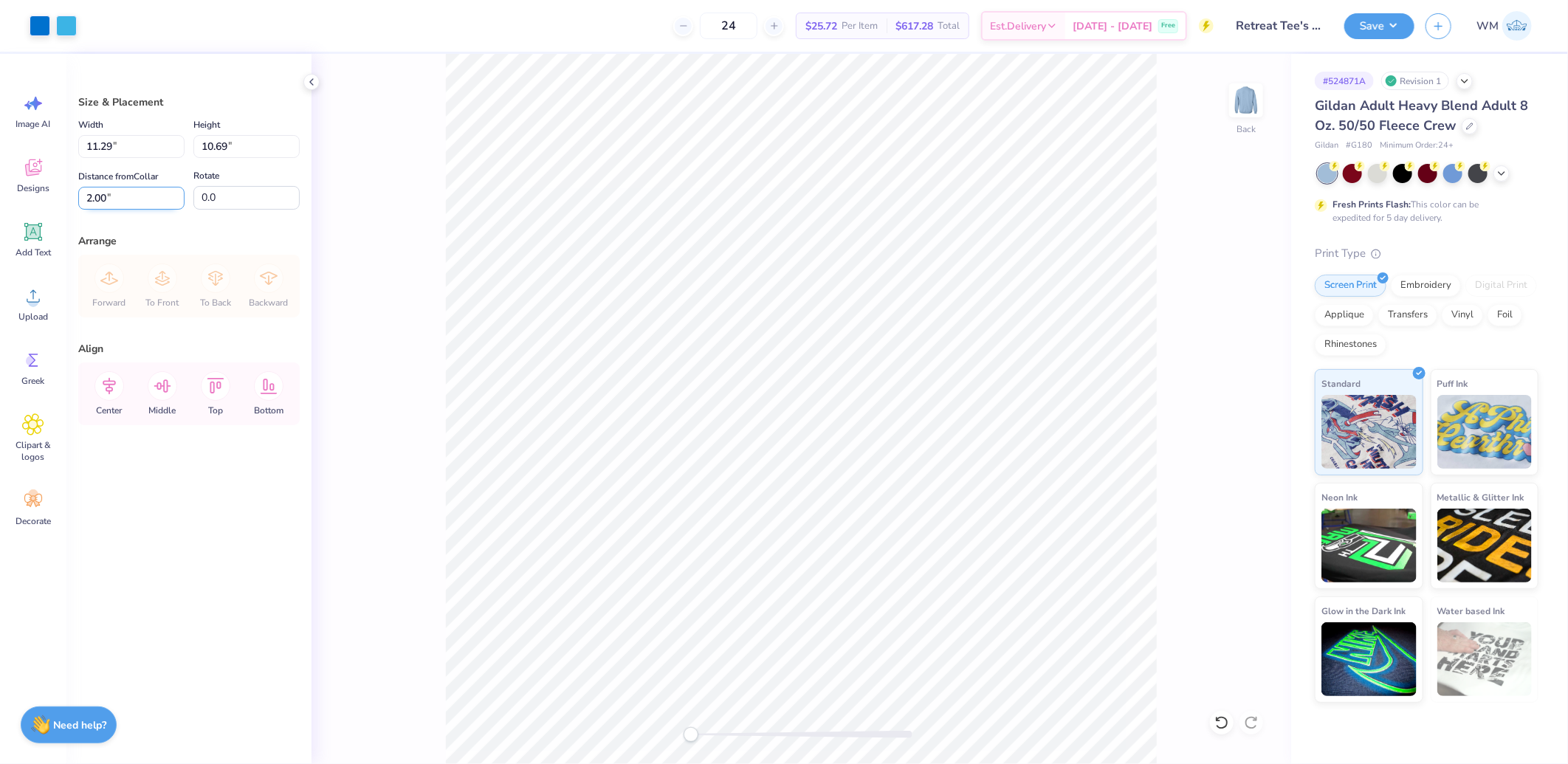
click at [137, 200] on input "2.00" at bounding box center [132, 198] width 106 height 23
type input "2.50"
click at [106, 387] on icon at bounding box center [110, 386] width 30 height 30
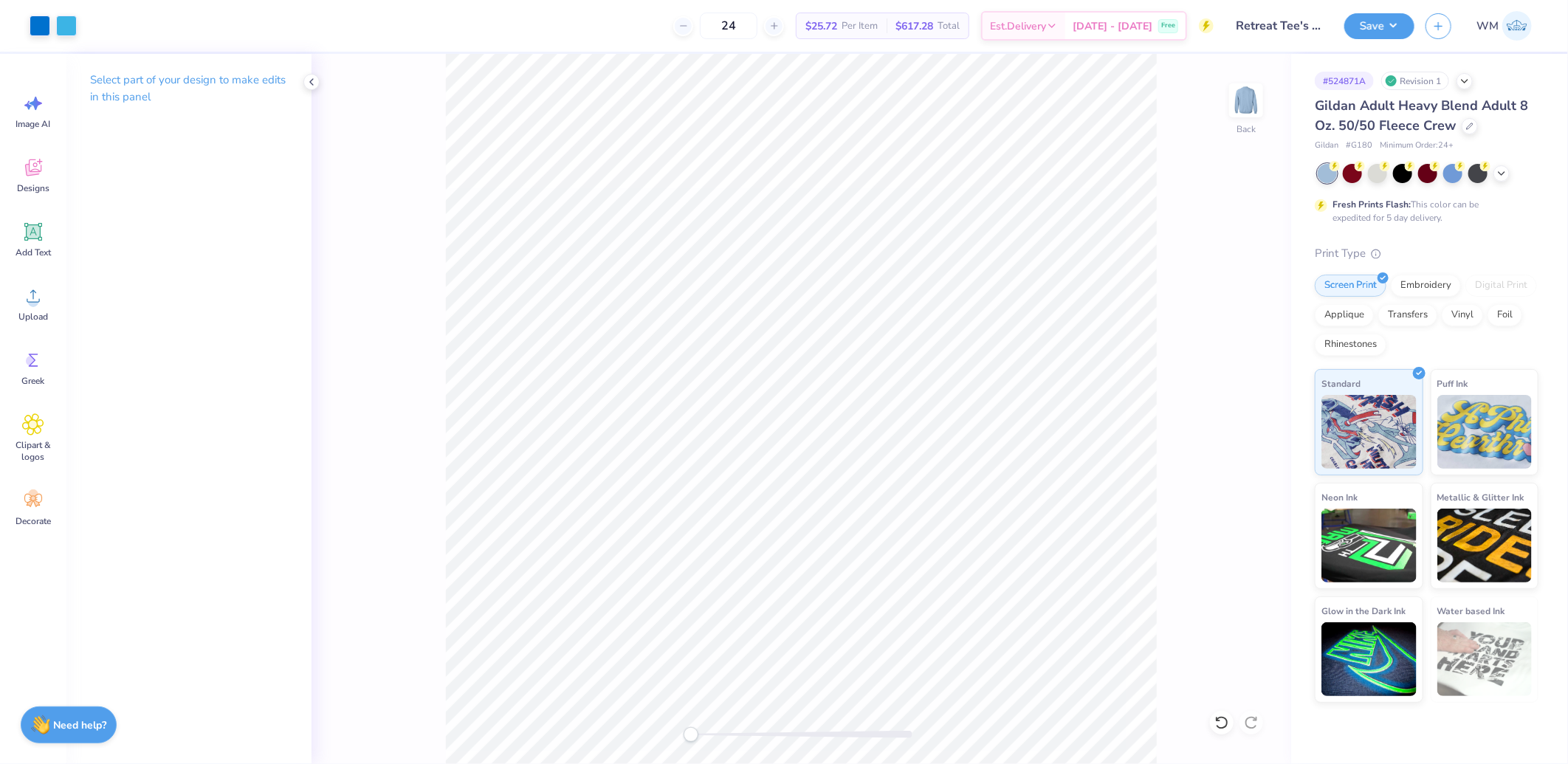
click at [732, 732] on div at bounding box center [802, 734] width 222 height 7
click at [695, 737] on div "Accessibility label" at bounding box center [690, 734] width 15 height 15
click at [706, 734] on div at bounding box center [802, 734] width 222 height 7
drag, startPoint x: 823, startPoint y: 733, endPoint x: 696, endPoint y: 732, distance: 127.0
click at [696, 732] on div at bounding box center [802, 734] width 222 height 7
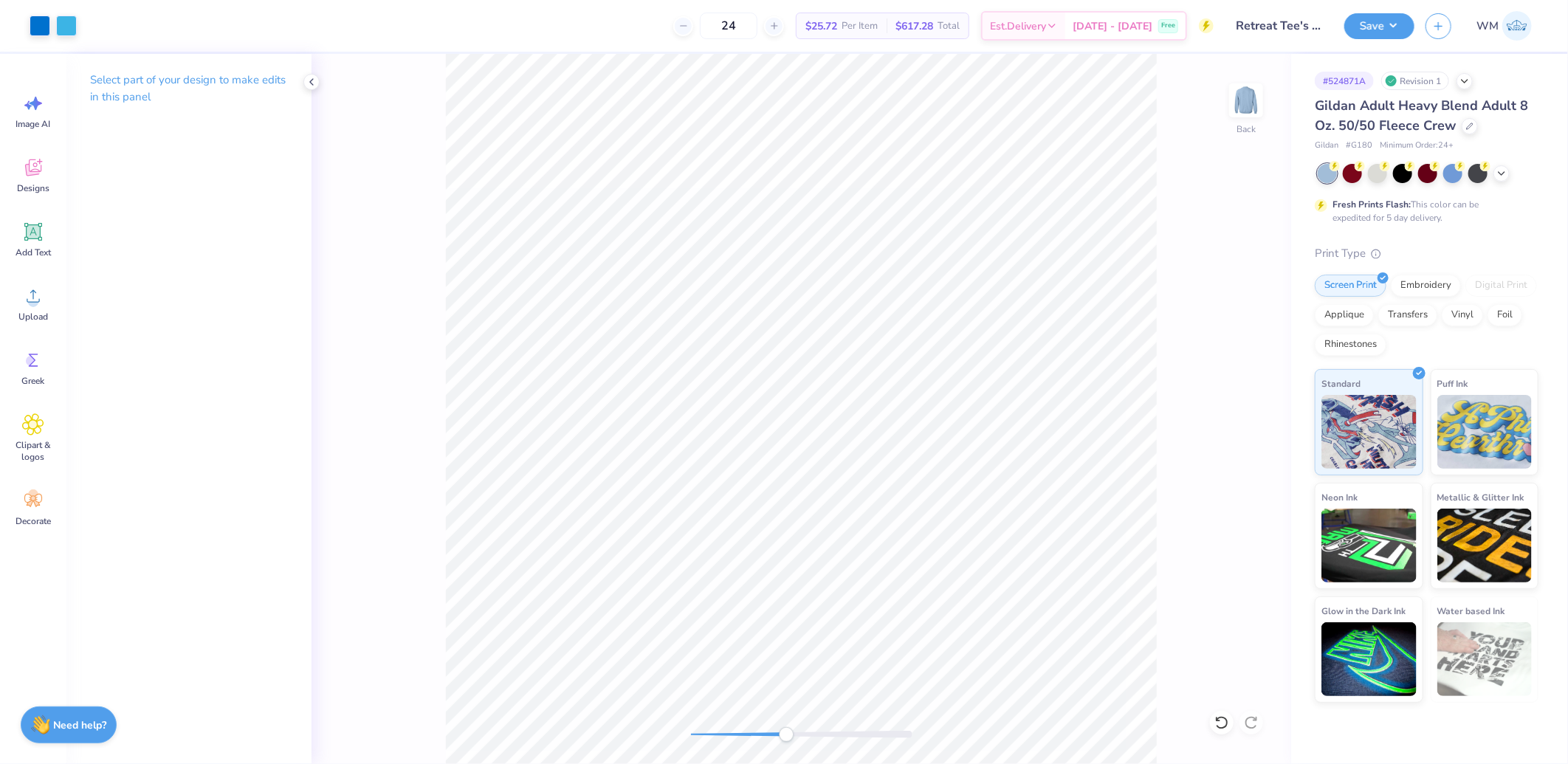
click at [660, 741] on div "Back" at bounding box center [801, 409] width 979 height 710
click at [1393, 30] on button "Save" at bounding box center [1379, 23] width 70 height 26
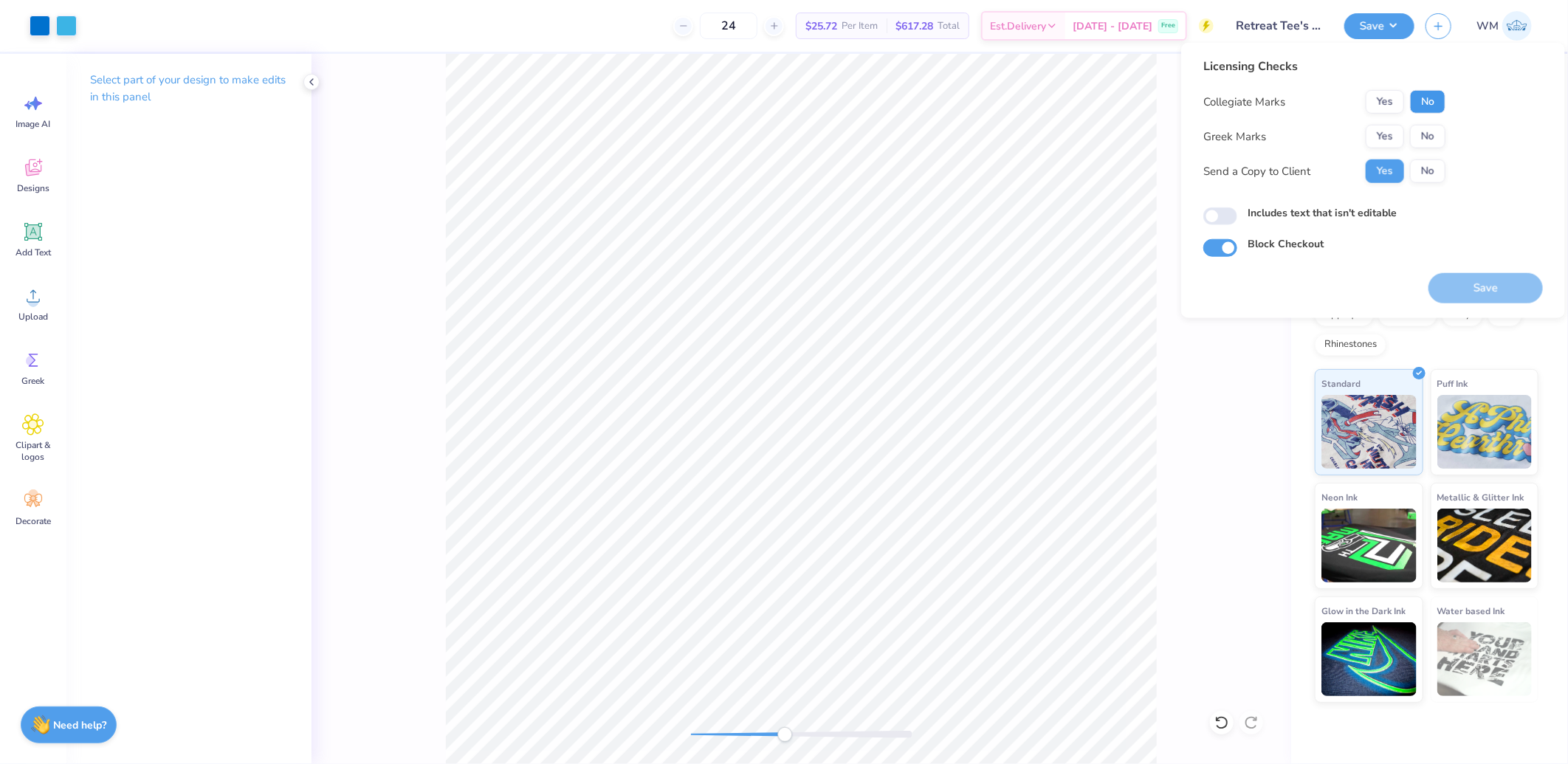
click at [1429, 99] on button "No" at bounding box center [1427, 102] width 35 height 23
click at [1385, 142] on button "Yes" at bounding box center [1385, 136] width 38 height 23
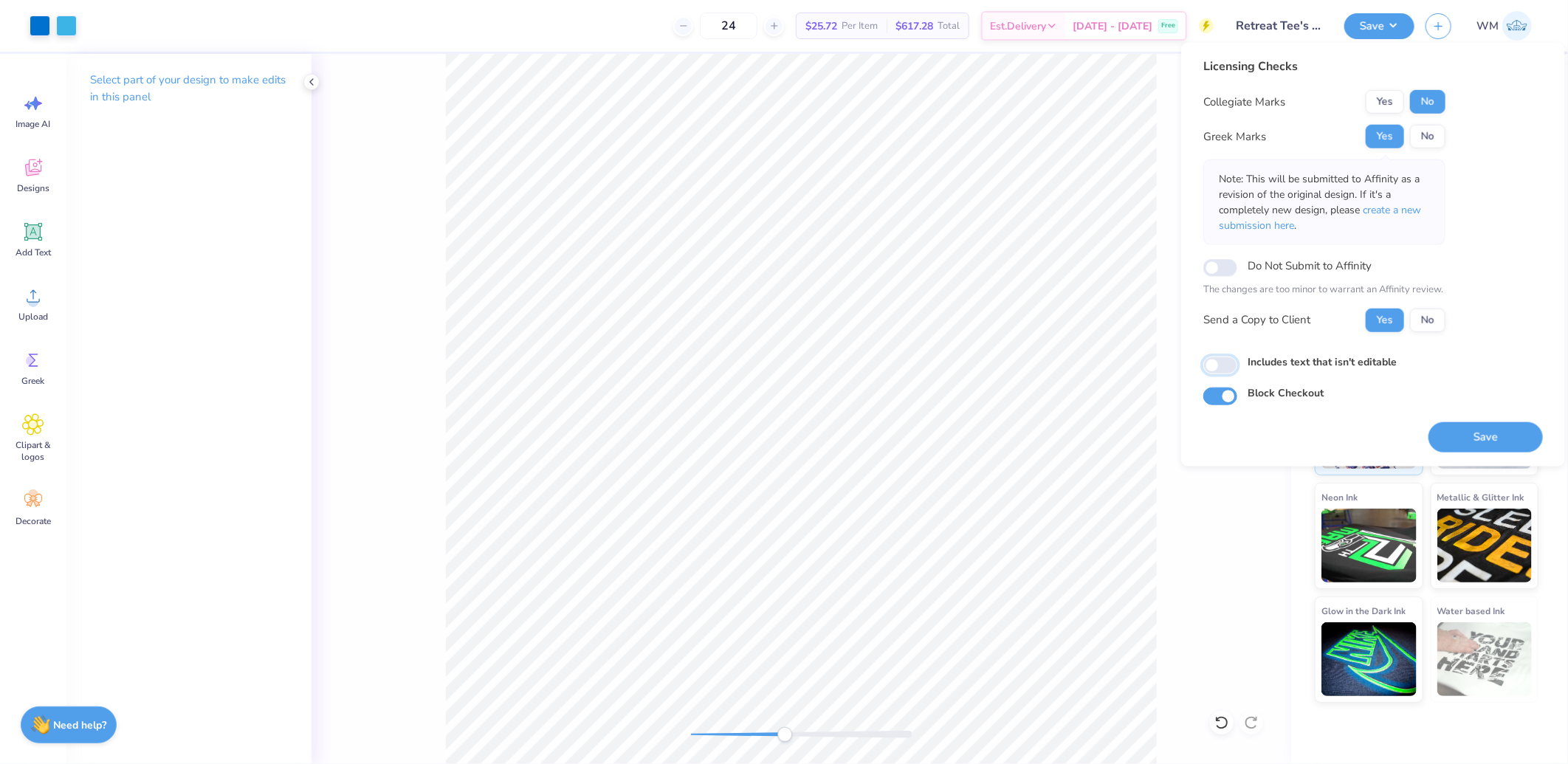
click at [1214, 367] on input "Includes text that isn't editable" at bounding box center [1220, 365] width 34 height 18
click at [1227, 365] on input "Includes text that isn't editable" at bounding box center [1220, 365] width 34 height 18
checkbox input "false"
click at [1478, 437] on button "Save" at bounding box center [1486, 436] width 114 height 31
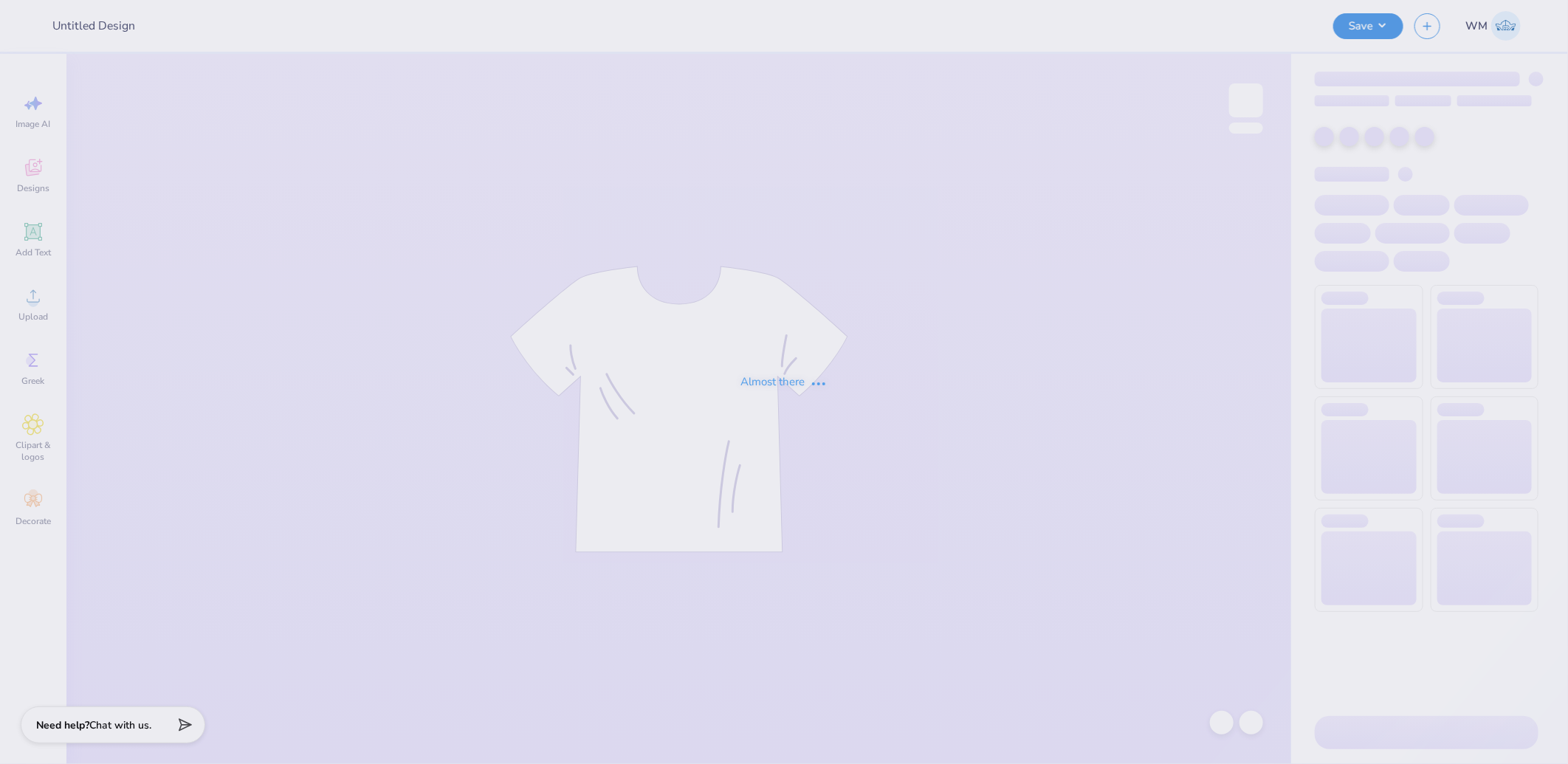
type input "Retreat Tee's for Alpha Phi"
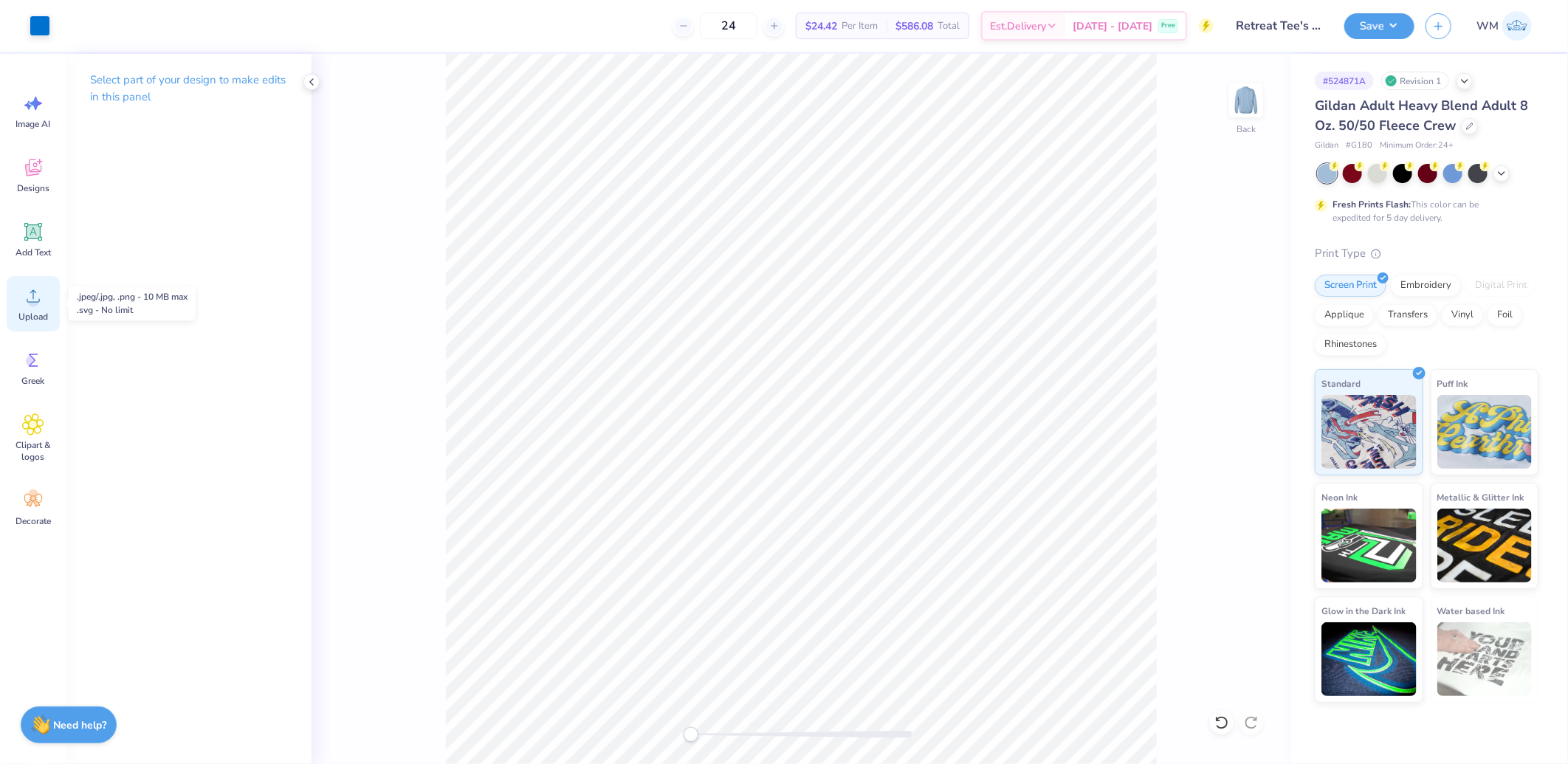
click at [27, 307] on div "Upload" at bounding box center [33, 304] width 53 height 56
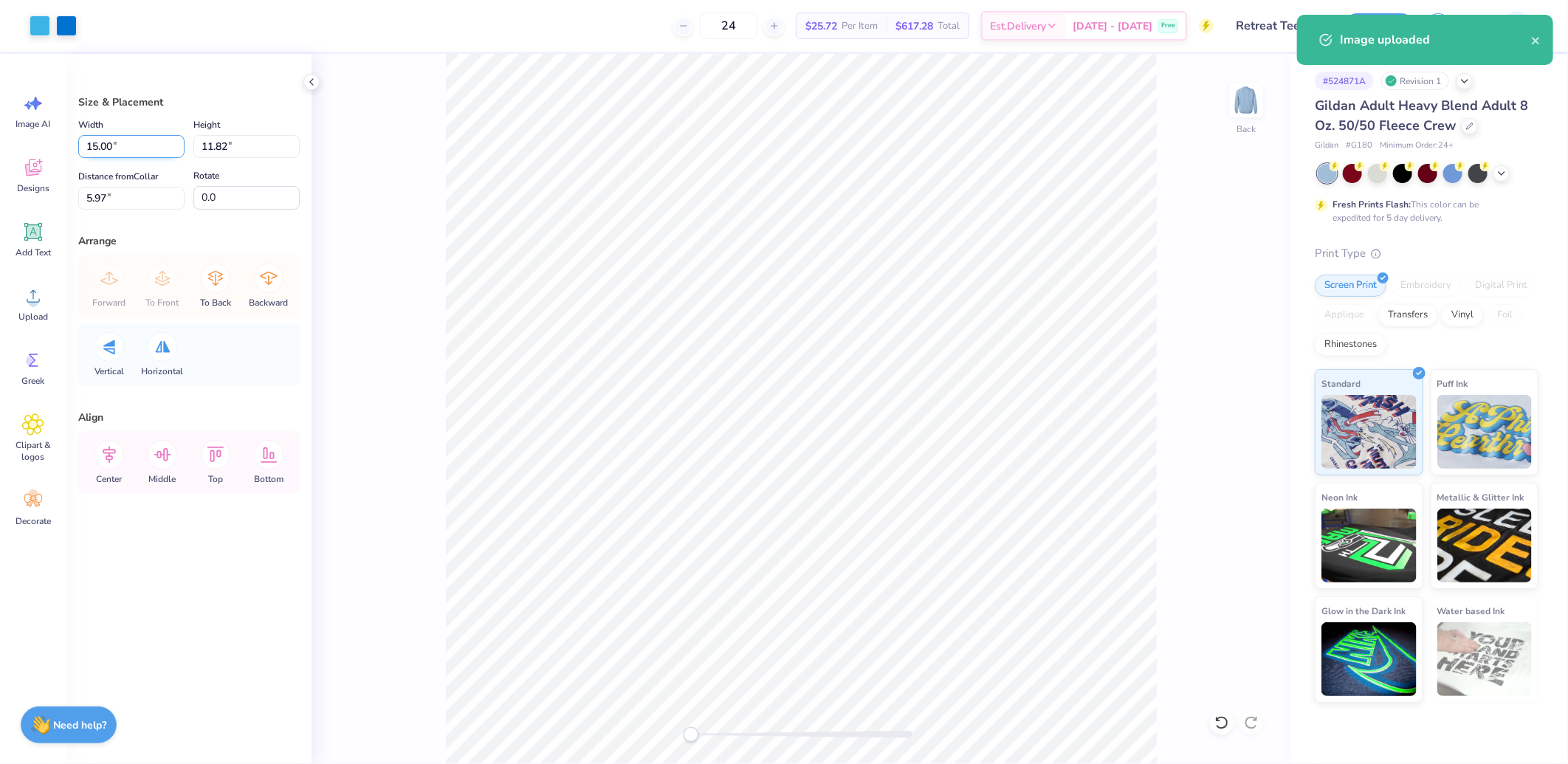
click at [105, 144] on input "15.00" at bounding box center [132, 146] width 106 height 23
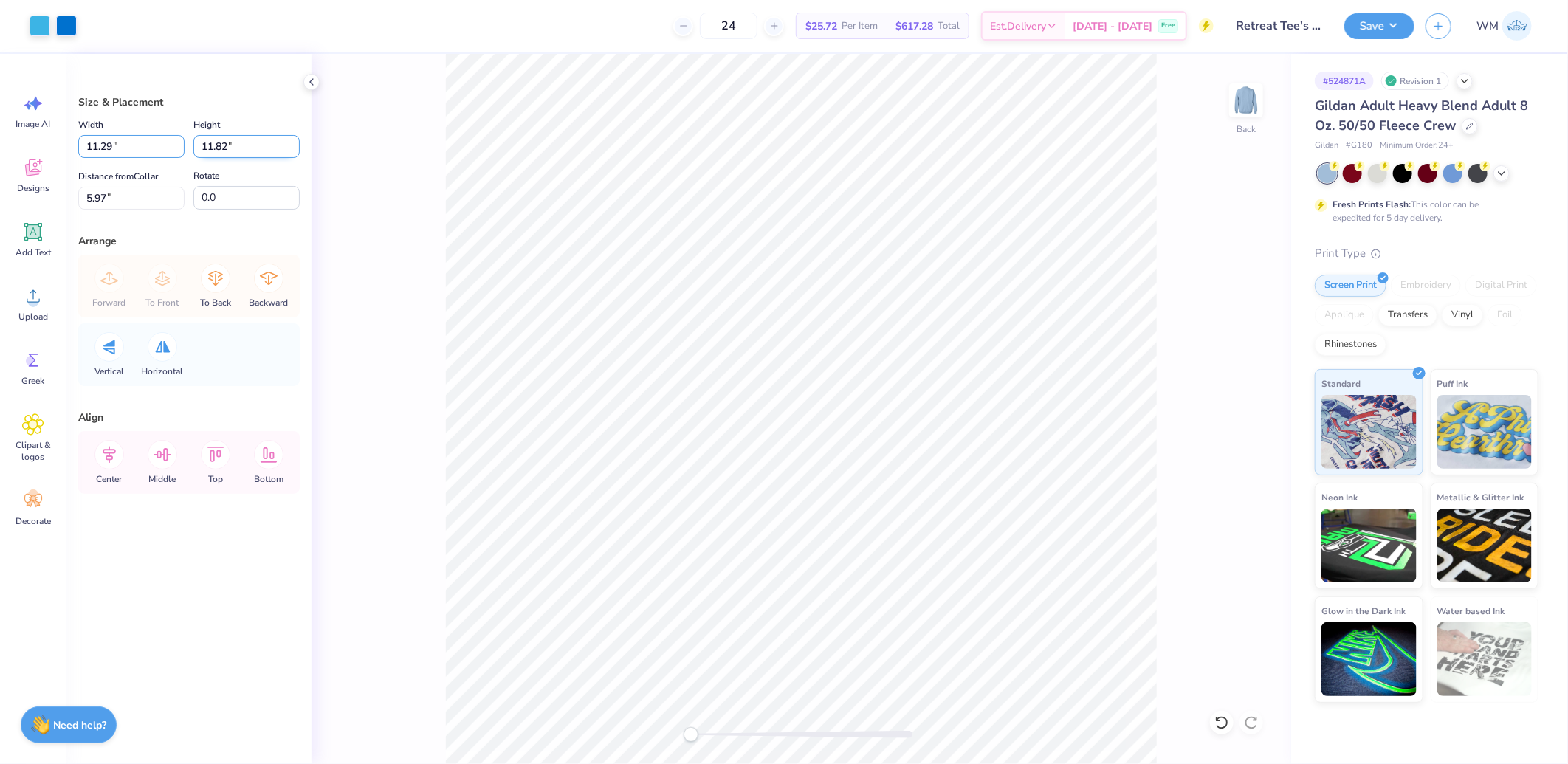
type input "11.29"
type input "8.90"
click at [128, 197] on input "7.43" at bounding box center [132, 198] width 106 height 23
type input "2.225"
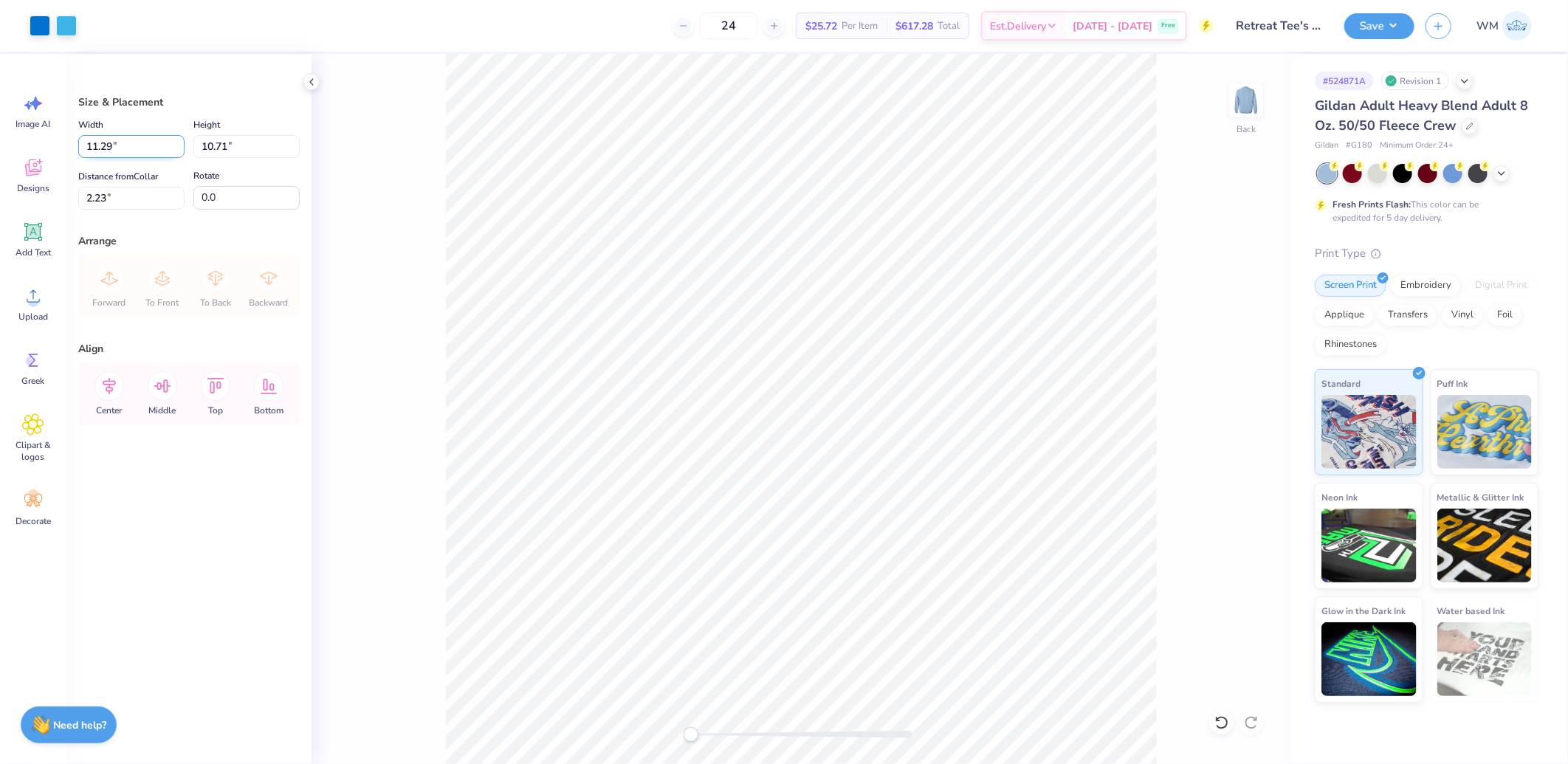
click at [133, 146] on input "11.29" at bounding box center [132, 146] width 106 height 23
type input "11.50"
type input "10.91"
click at [122, 201] on input "2.13" at bounding box center [132, 198] width 106 height 23
click at [121, 190] on input "2.50" at bounding box center [132, 198] width 106 height 23
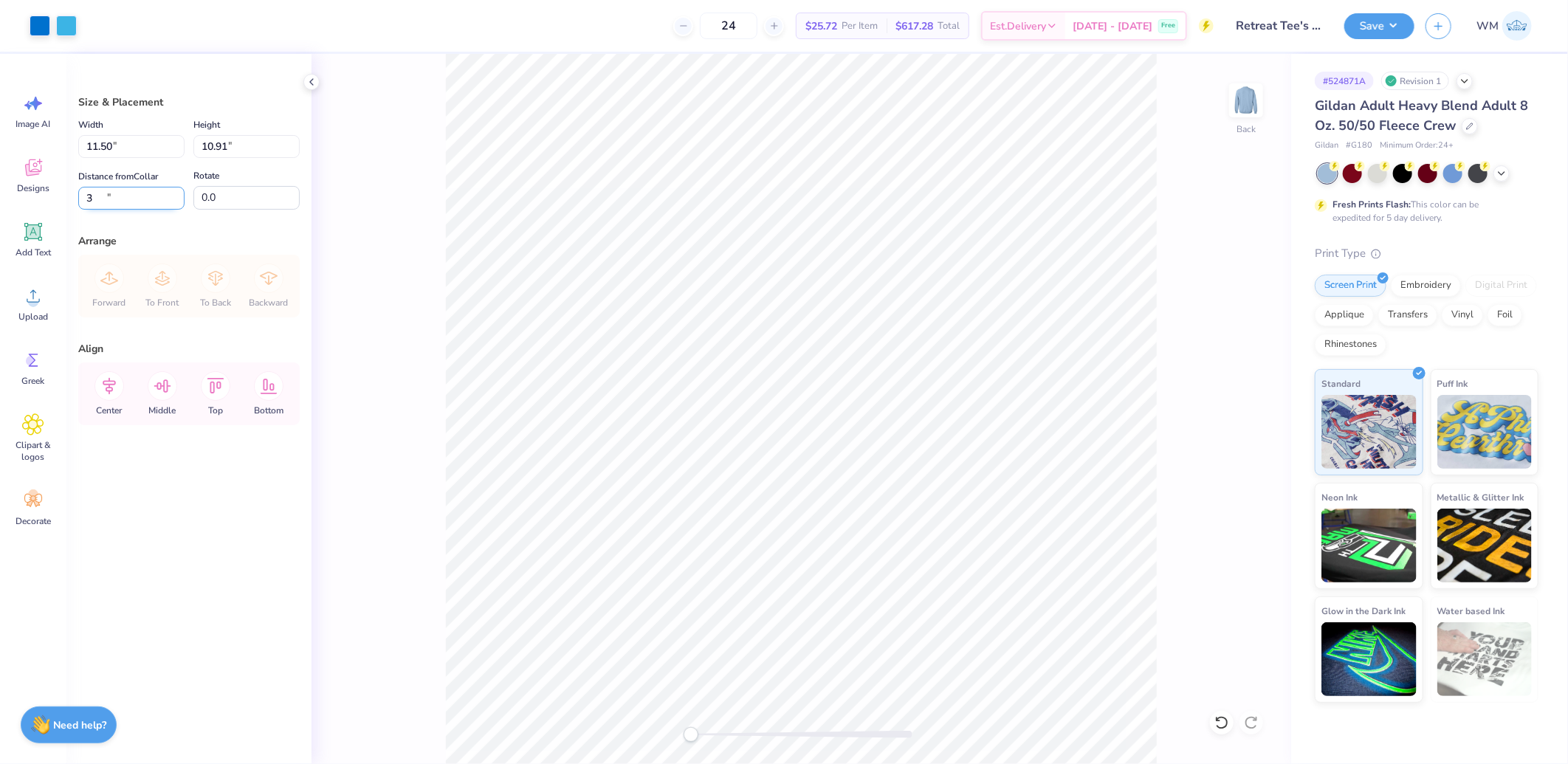
type input "3.00"
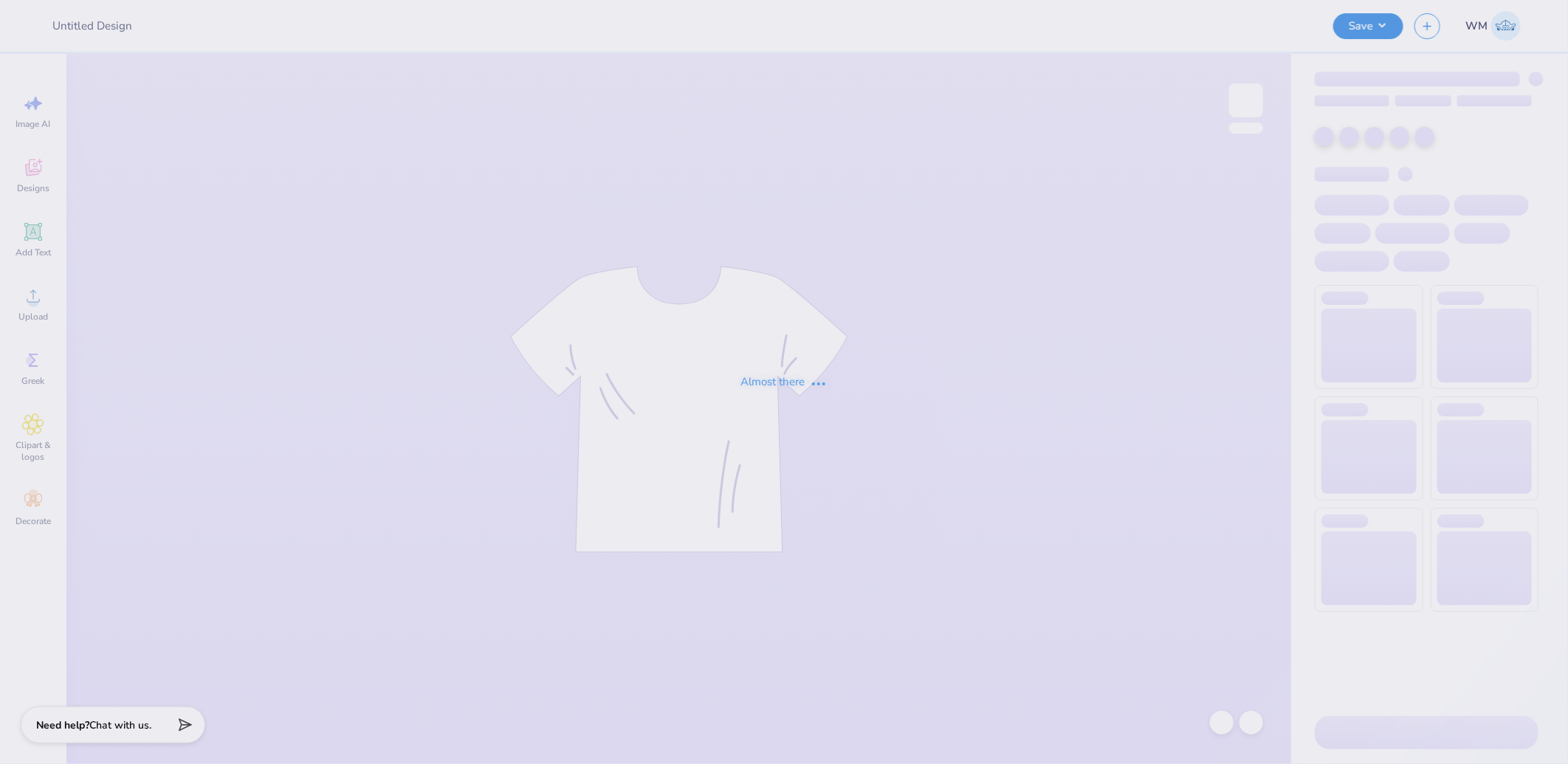
type input "Retreat Tee's for Alpha Phi"
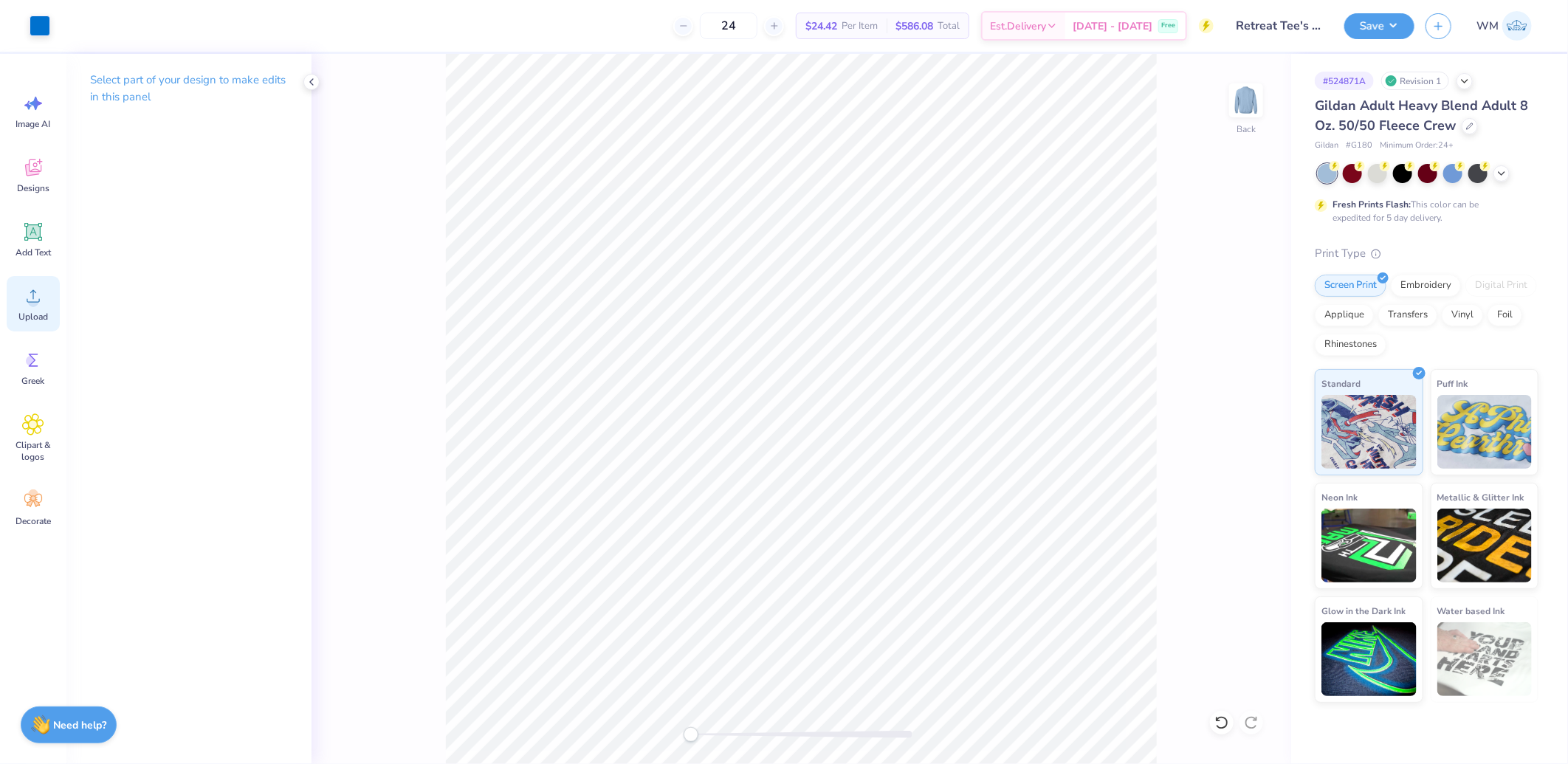
click at [38, 303] on icon at bounding box center [33, 296] width 22 height 22
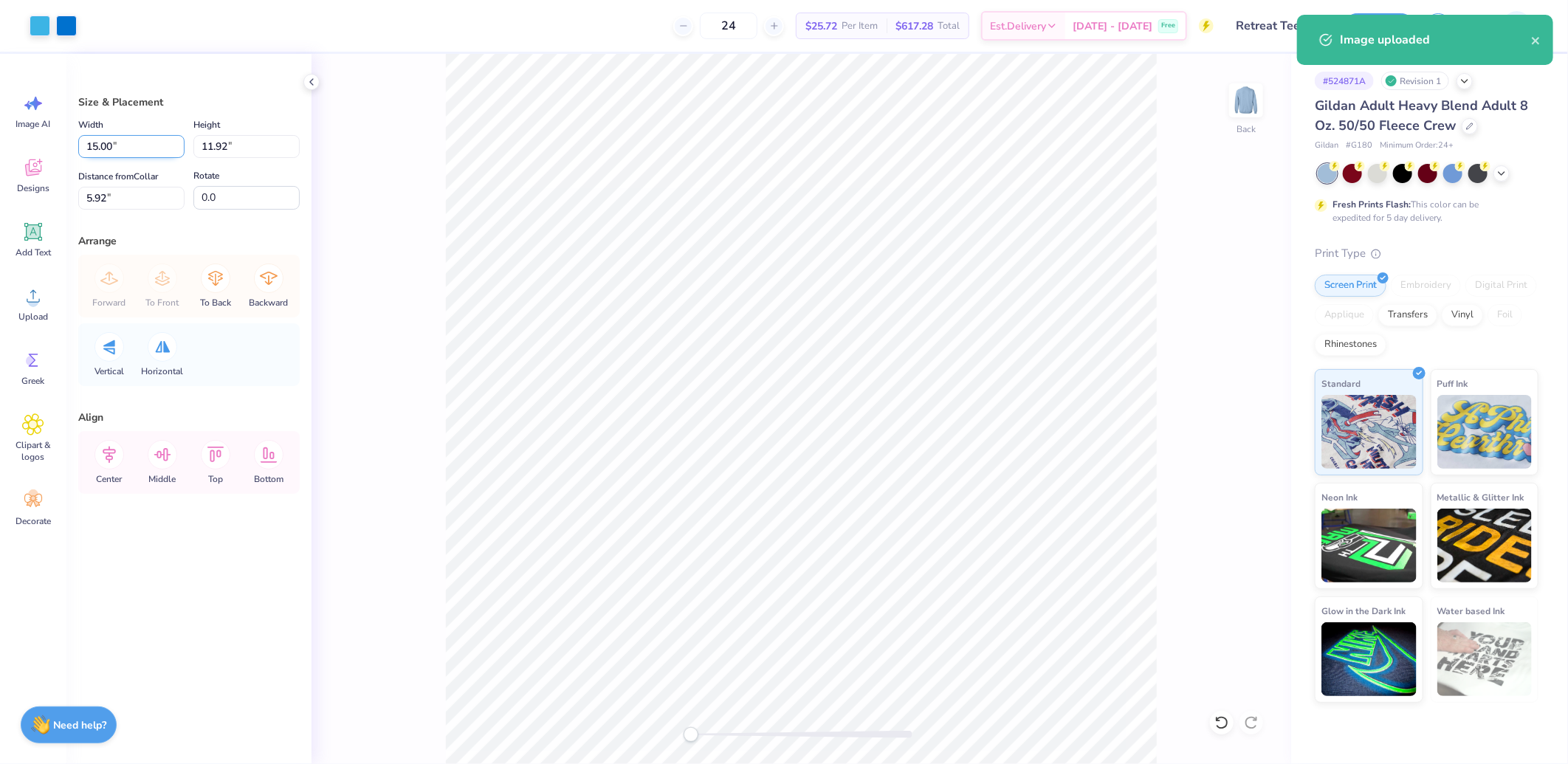
click at [126, 137] on input "15.00" at bounding box center [132, 146] width 106 height 23
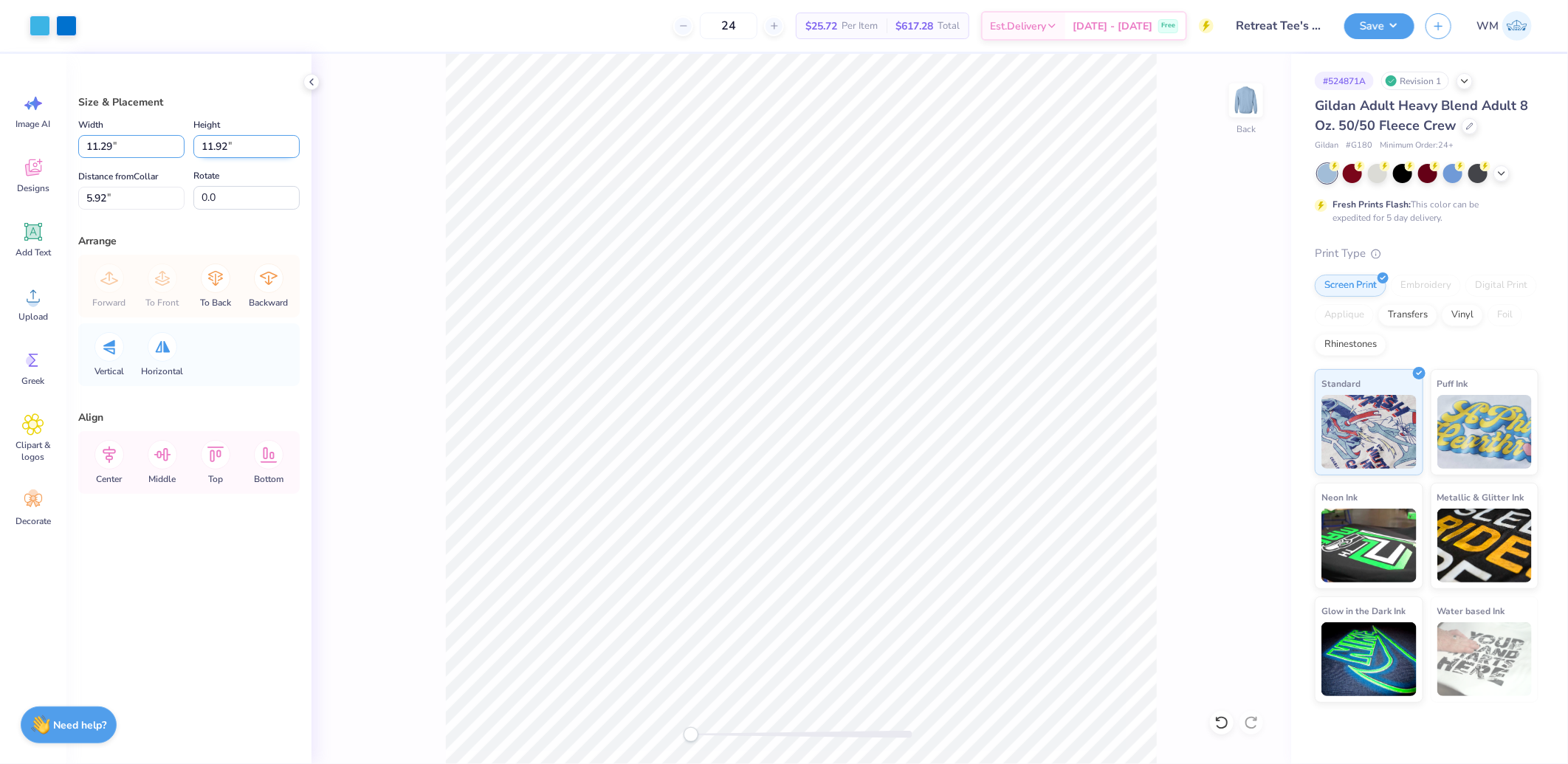
type input "11.29"
type input "8.97"
click at [117, 189] on input "7.39" at bounding box center [132, 198] width 106 height 23
type input "2.25"
click at [106, 449] on icon at bounding box center [109, 456] width 13 height 17
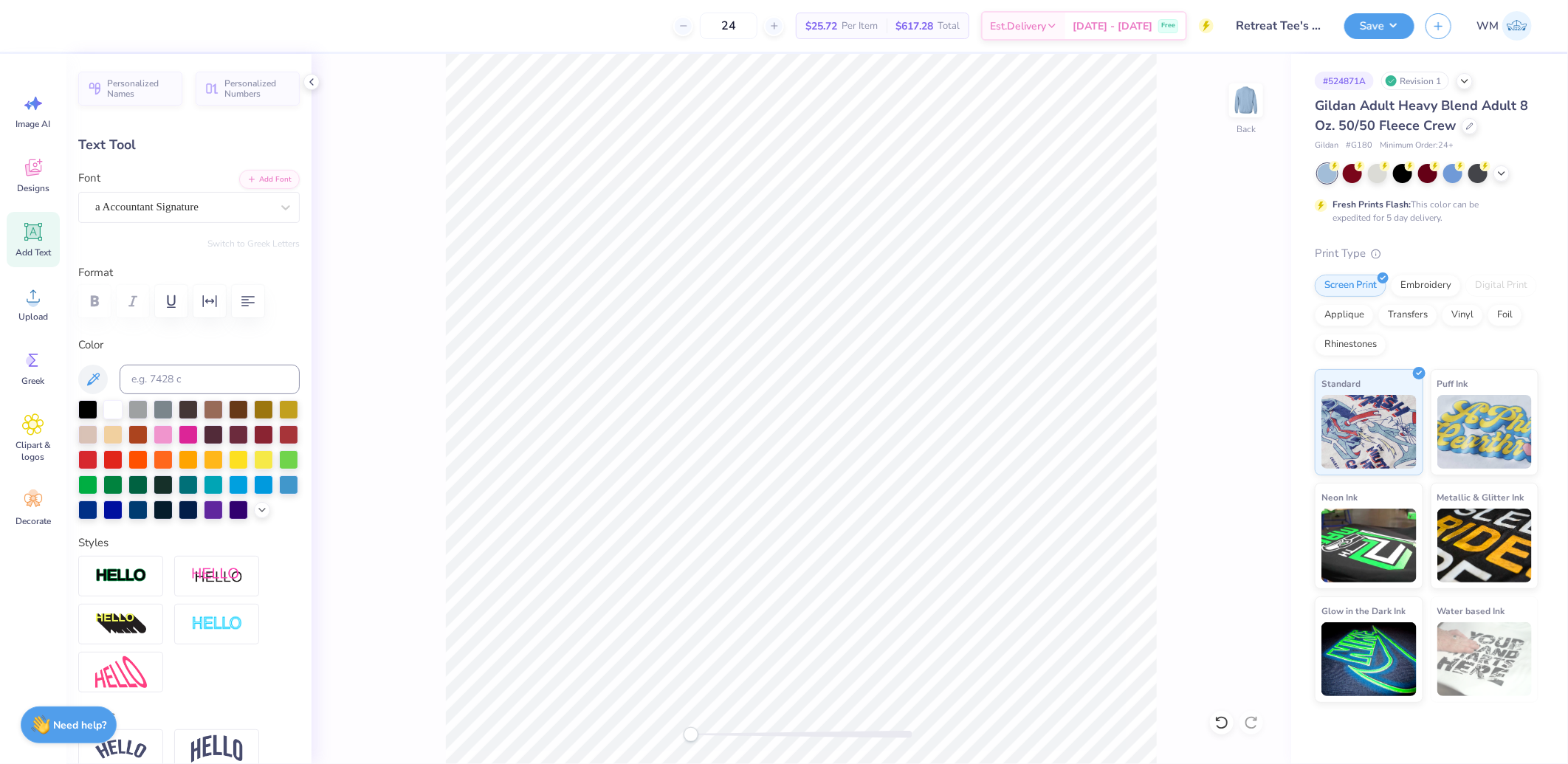
scroll to position [480, 0]
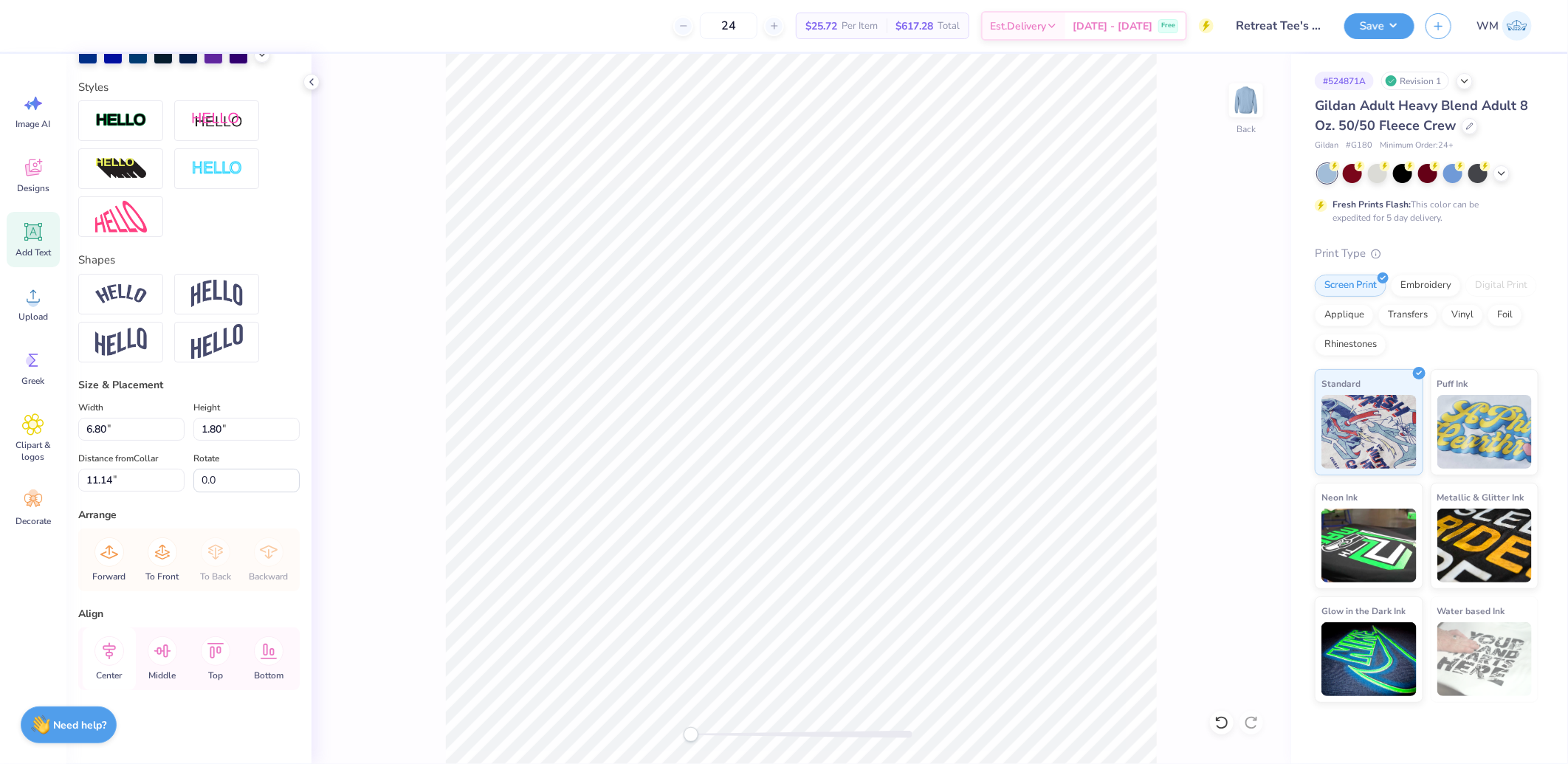
click at [107, 651] on icon at bounding box center [110, 651] width 30 height 30
click at [106, 648] on icon at bounding box center [110, 651] width 30 height 30
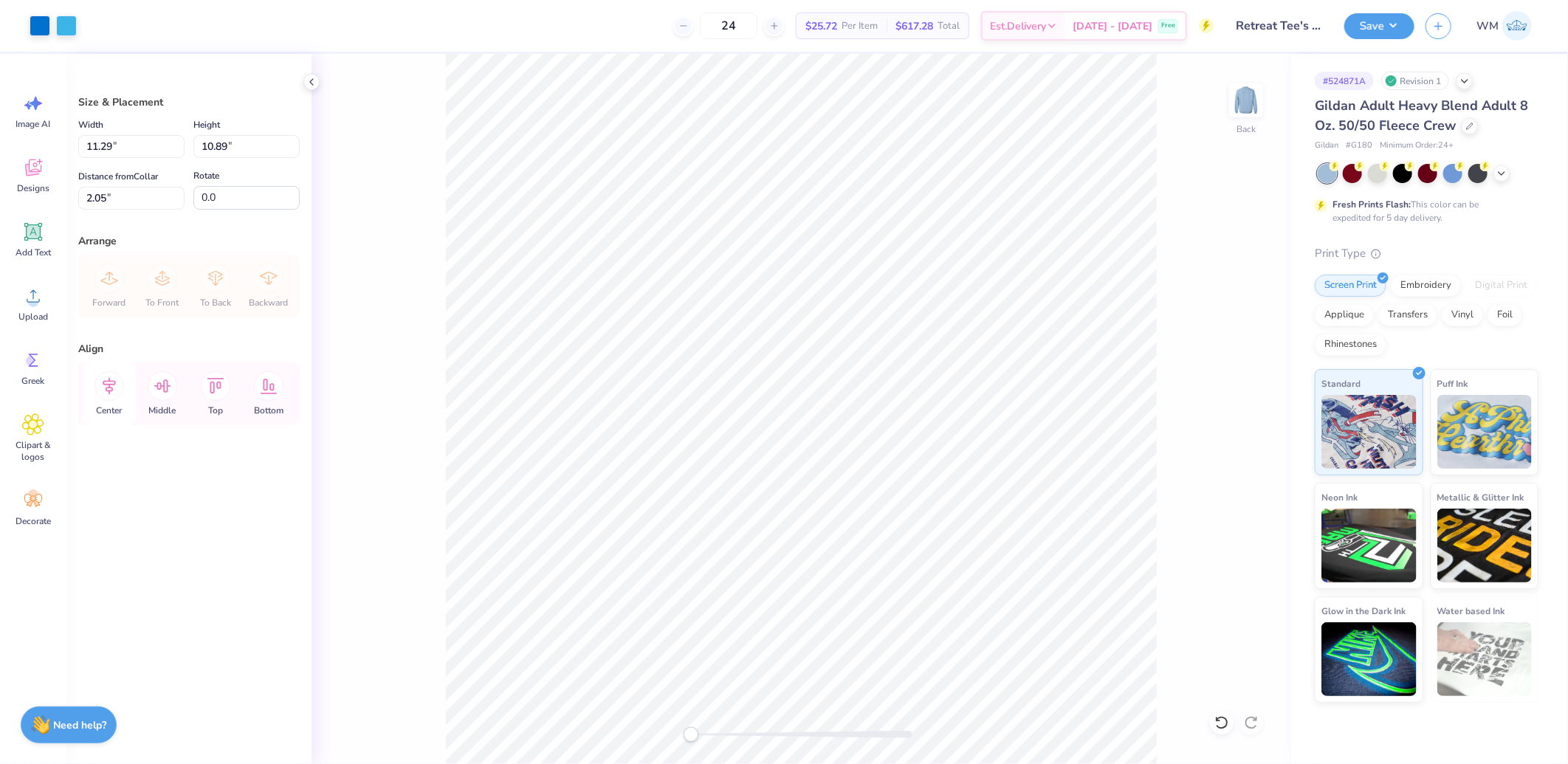
click at [106, 384] on icon at bounding box center [110, 386] width 30 height 30
click at [130, 146] on input "11.29" at bounding box center [132, 146] width 106 height 23
type input "11.50"
type input "11.09"
click at [117, 192] on input "1.95" at bounding box center [132, 198] width 106 height 23
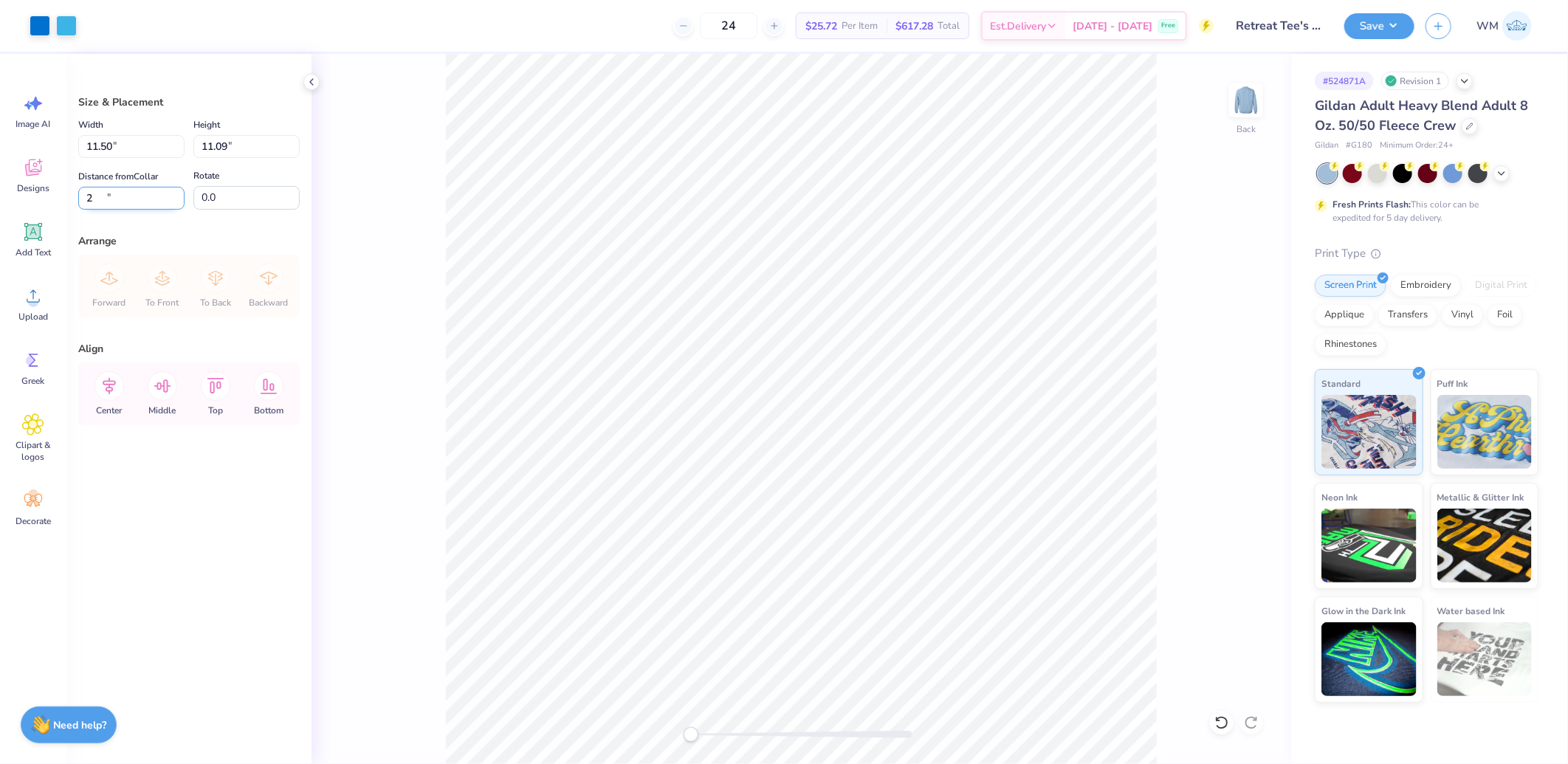
type input "2.00"
click at [1380, 28] on button "Save" at bounding box center [1379, 23] width 70 height 26
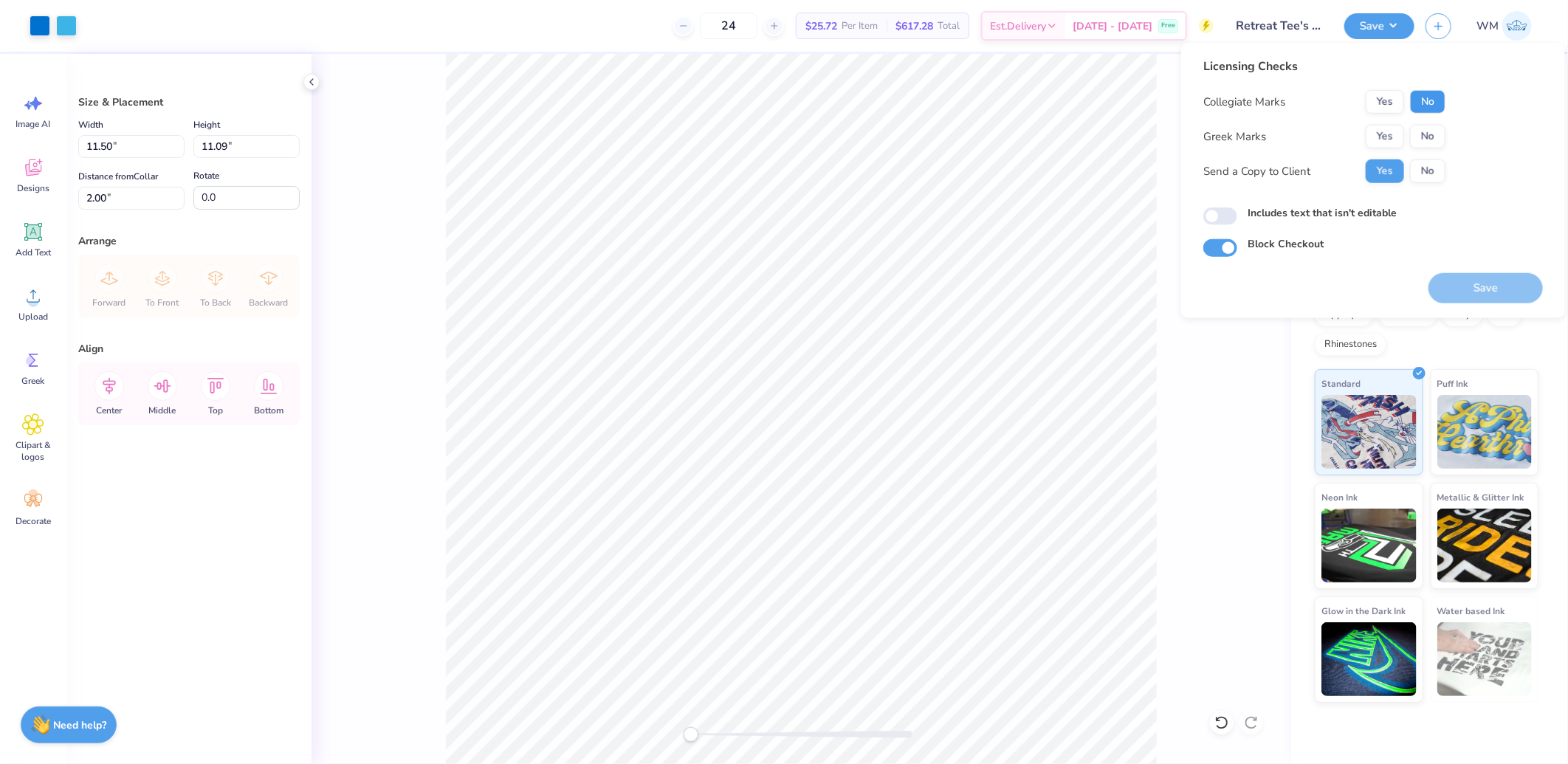
click at [1418, 104] on button "No" at bounding box center [1427, 102] width 35 height 23
click at [1390, 134] on button "Yes" at bounding box center [1385, 136] width 38 height 23
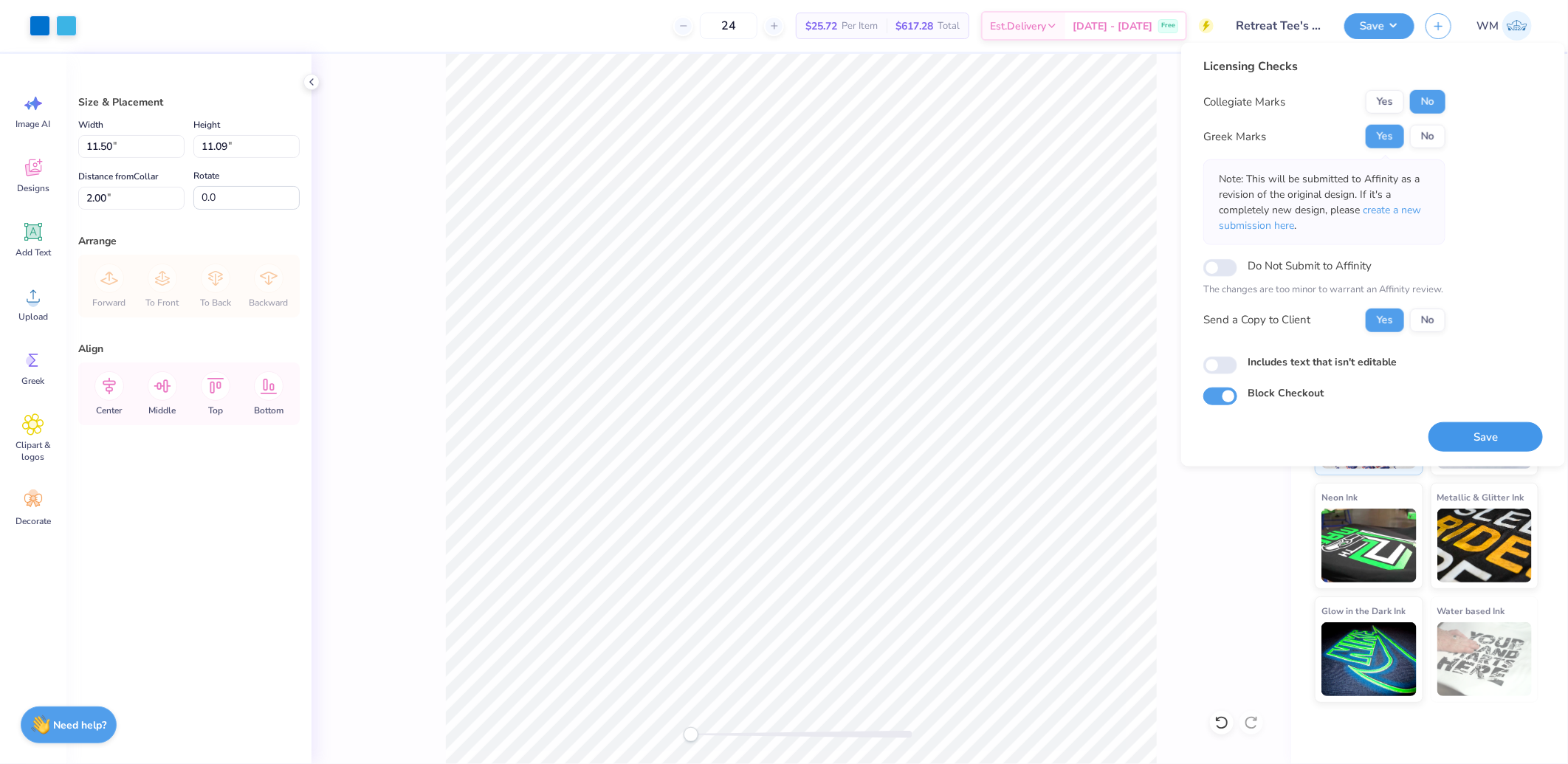
click at [1482, 435] on button "Save" at bounding box center [1486, 436] width 114 height 31
